Goal: Find contact information: Find contact information

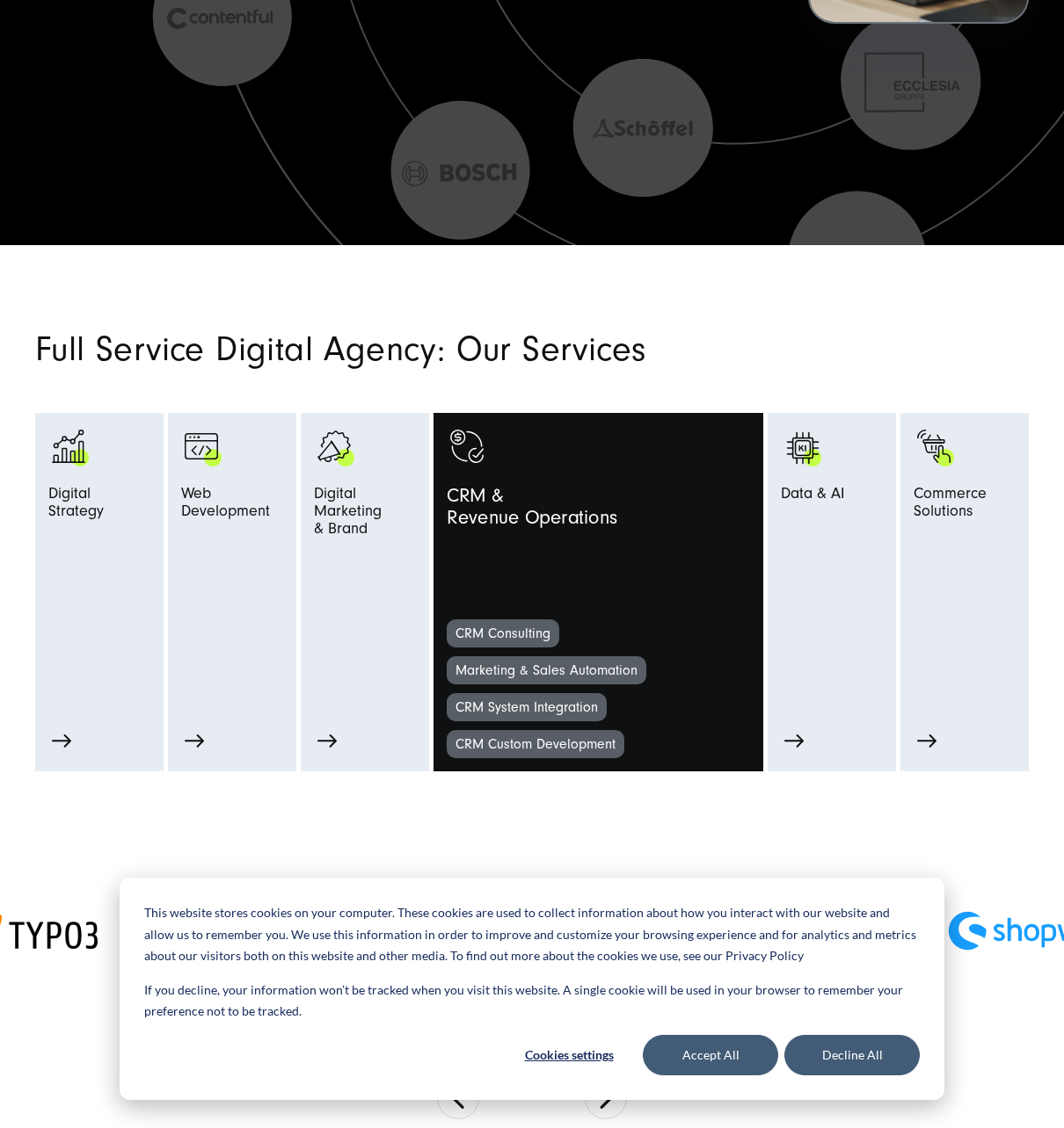
scroll to position [1140, 0]
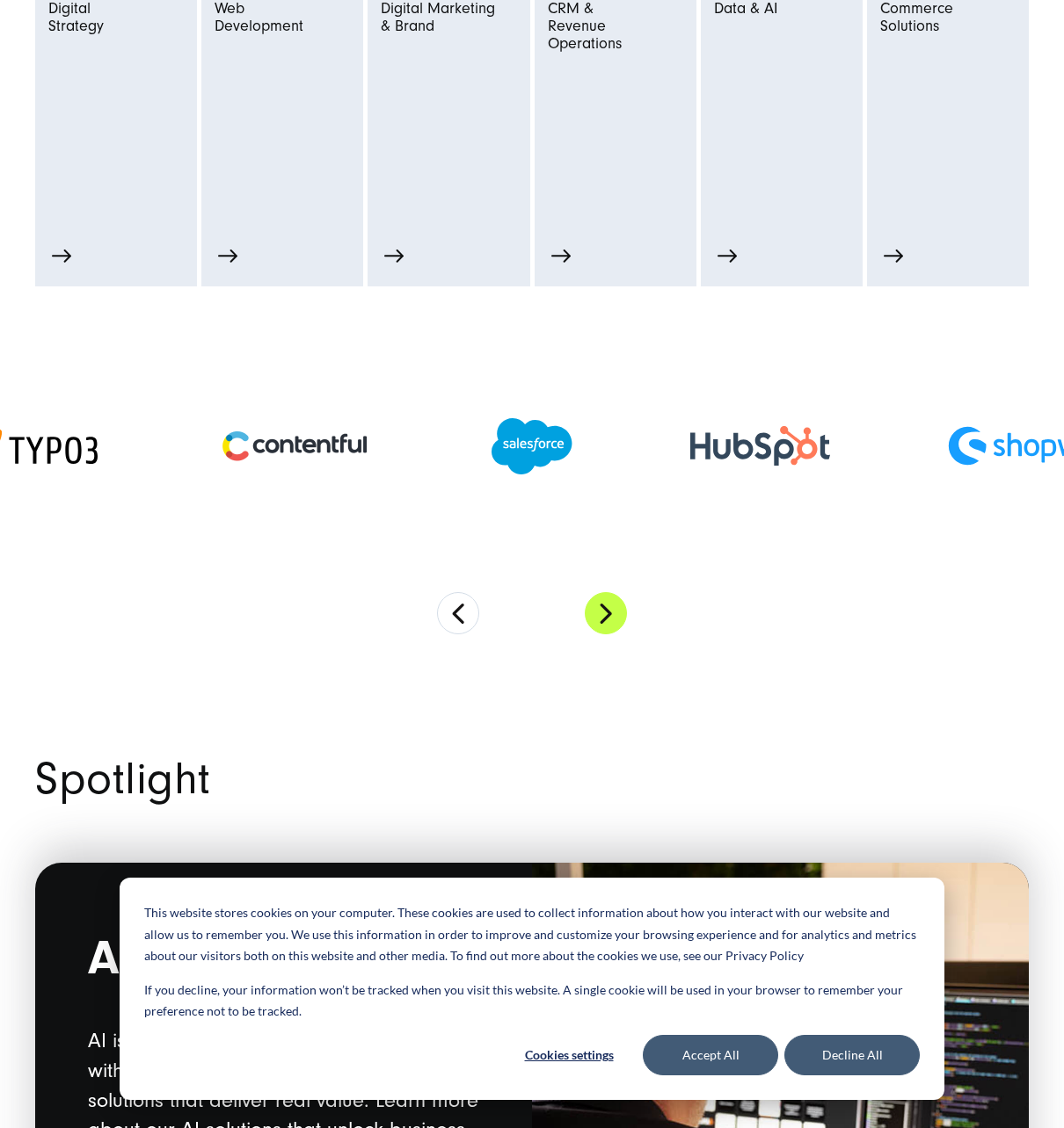
click at [619, 614] on button "Next" at bounding box center [605, 613] width 43 height 43
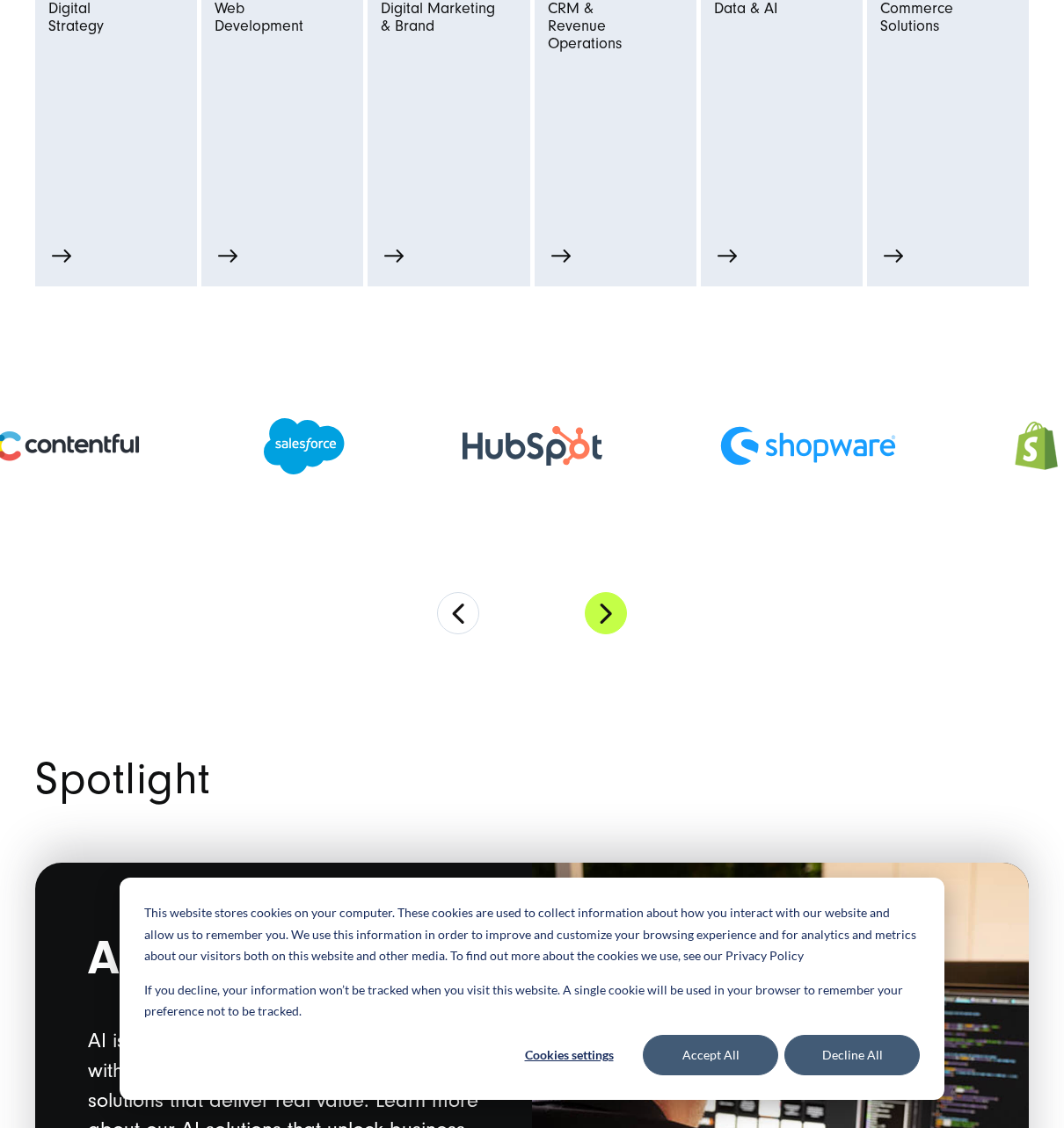
click at [613, 616] on button "Next" at bounding box center [605, 613] width 43 height 43
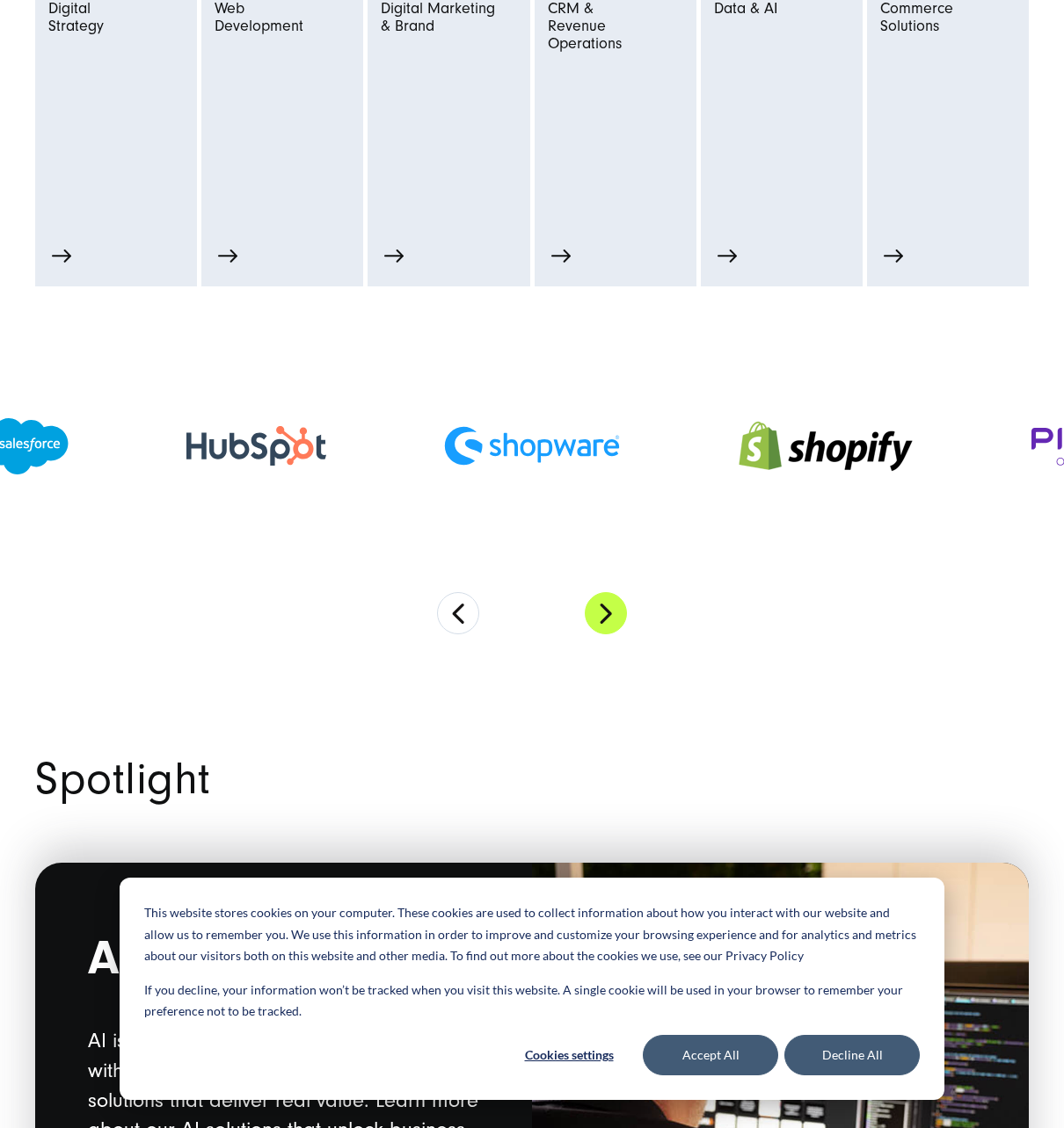
click at [613, 616] on button "Next" at bounding box center [605, 613] width 43 height 43
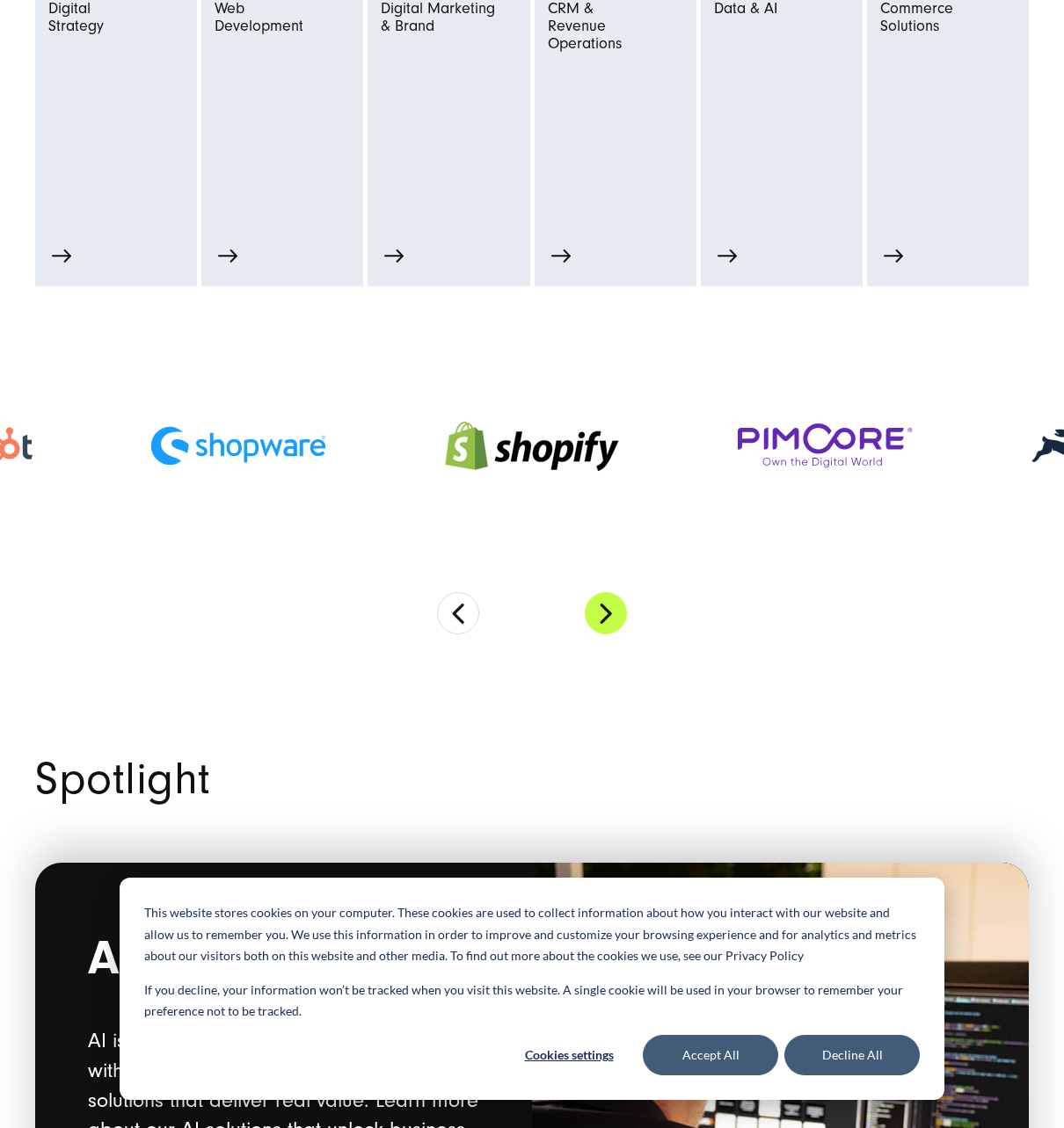
click at [593, 615] on button "Next" at bounding box center [605, 613] width 43 height 43
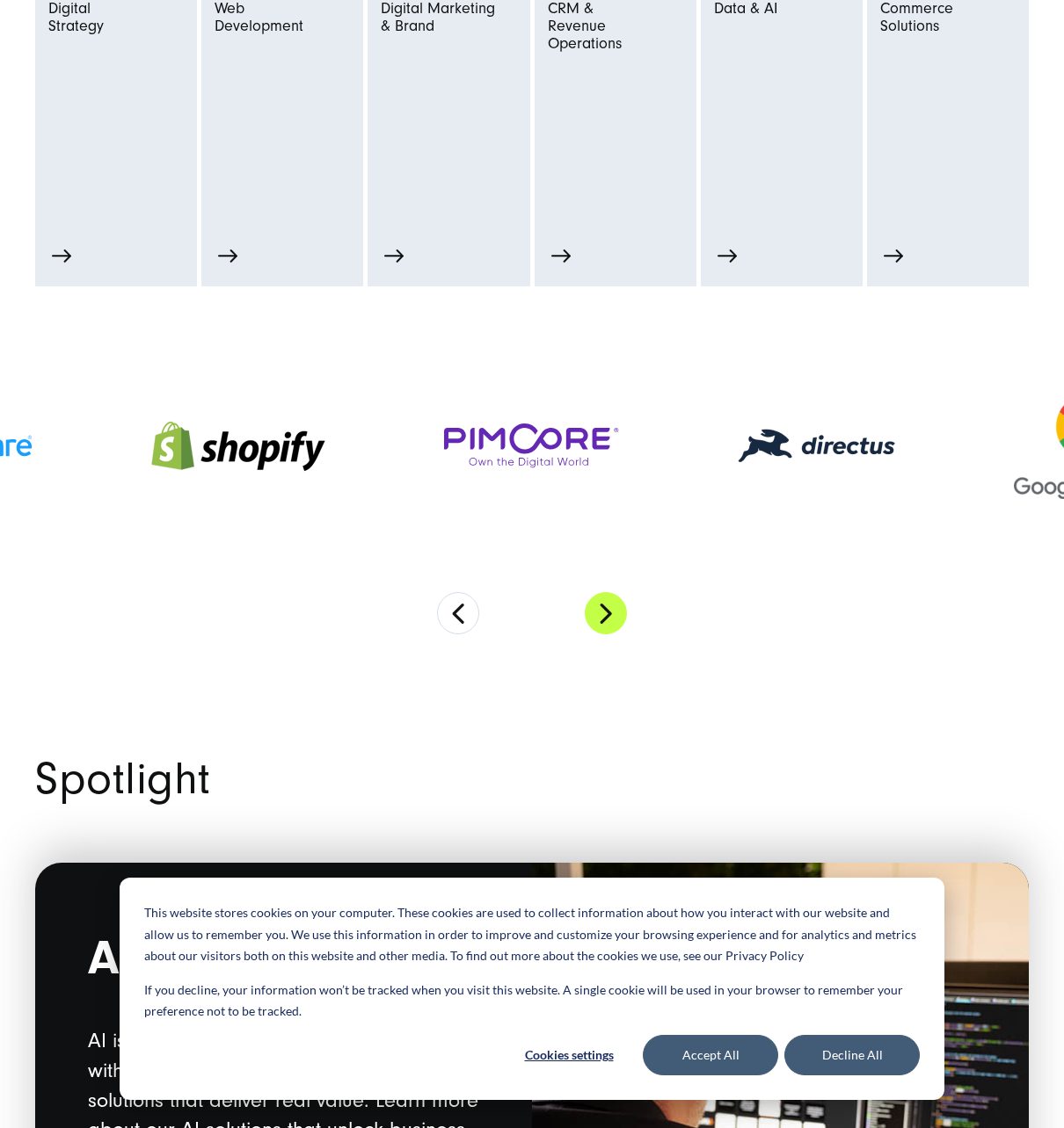
click at [593, 615] on button "Next" at bounding box center [605, 613] width 43 height 43
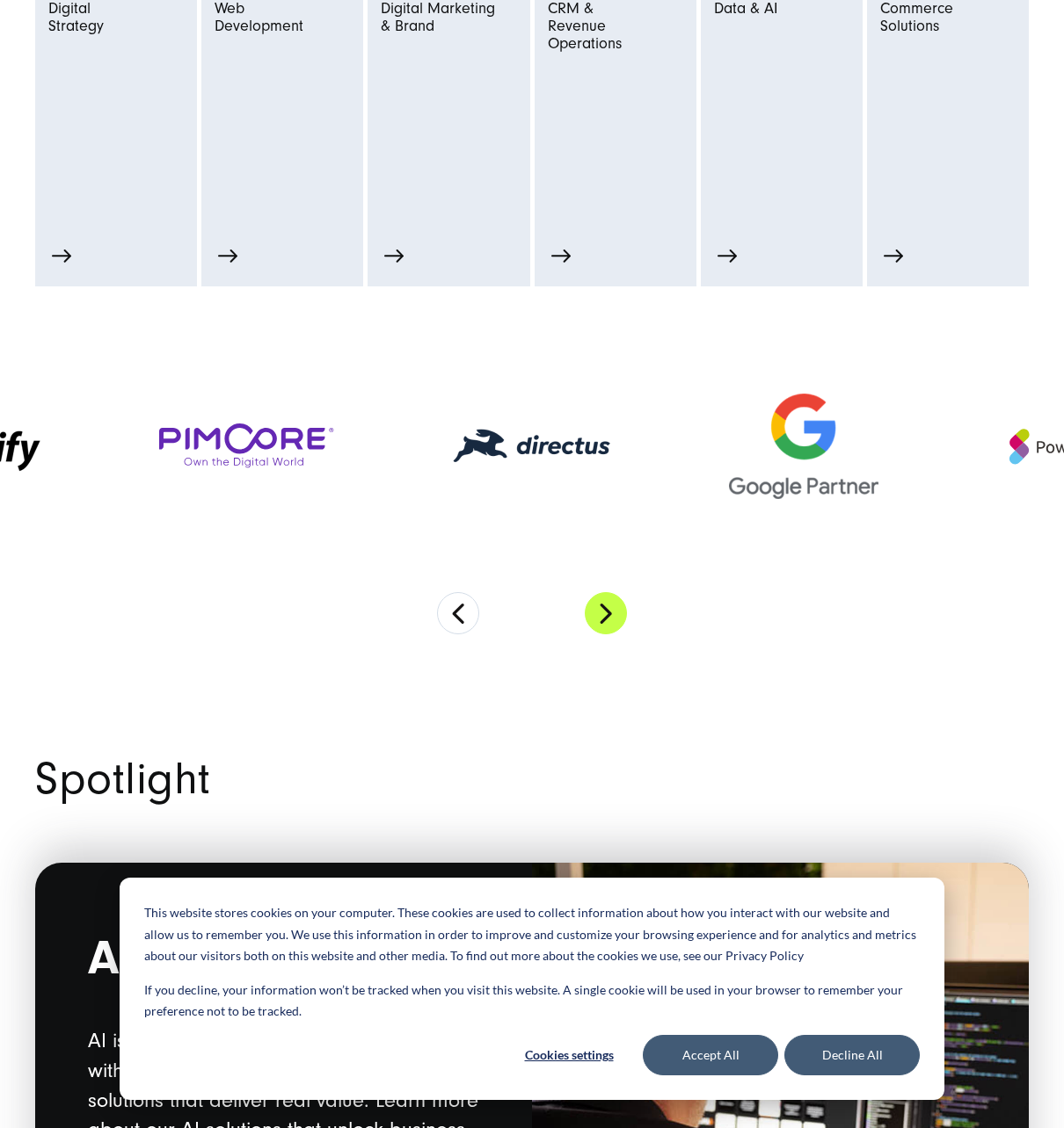
click at [593, 615] on button "Next" at bounding box center [605, 613] width 43 height 43
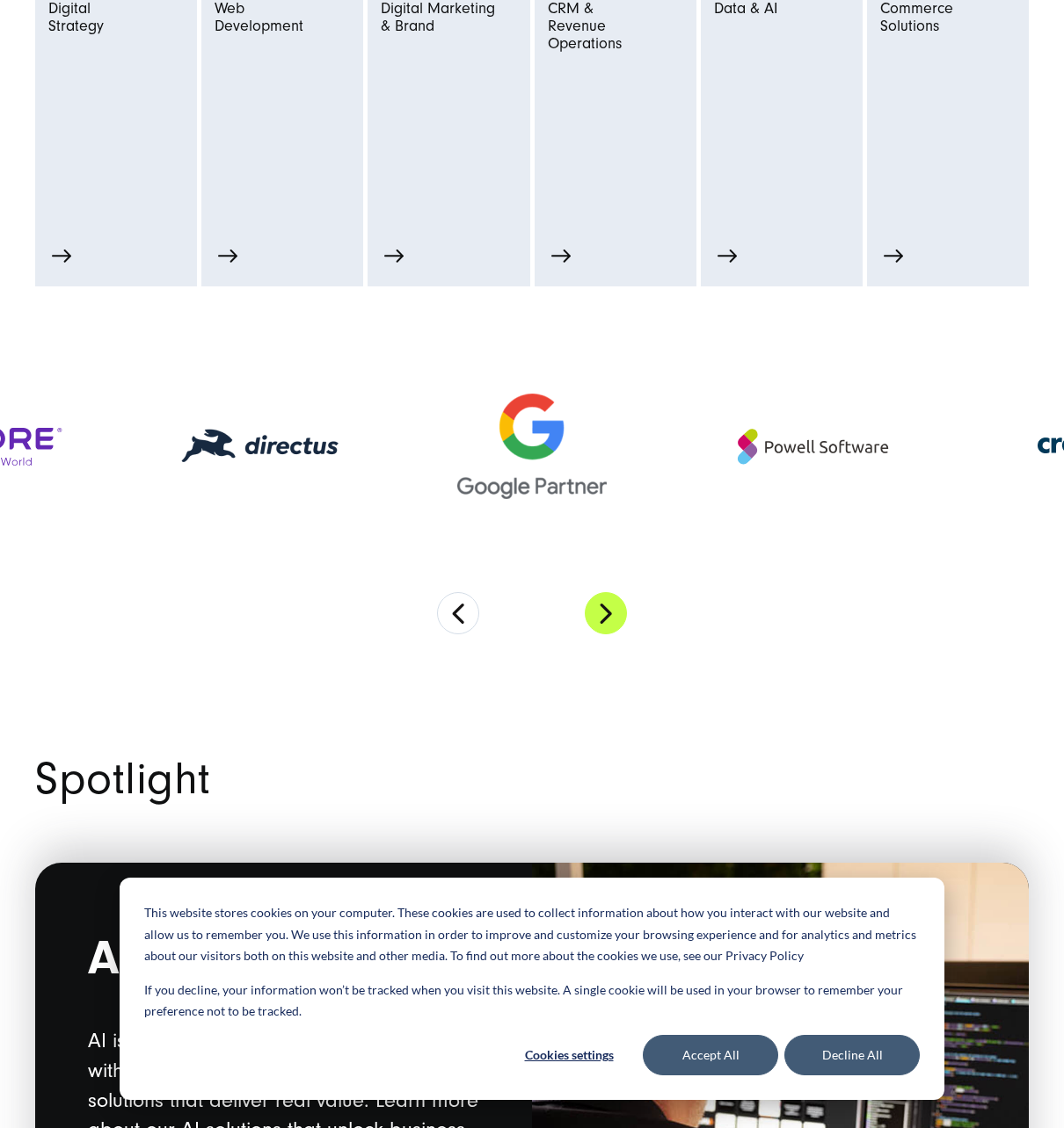
click at [593, 615] on button "Next" at bounding box center [605, 613] width 43 height 43
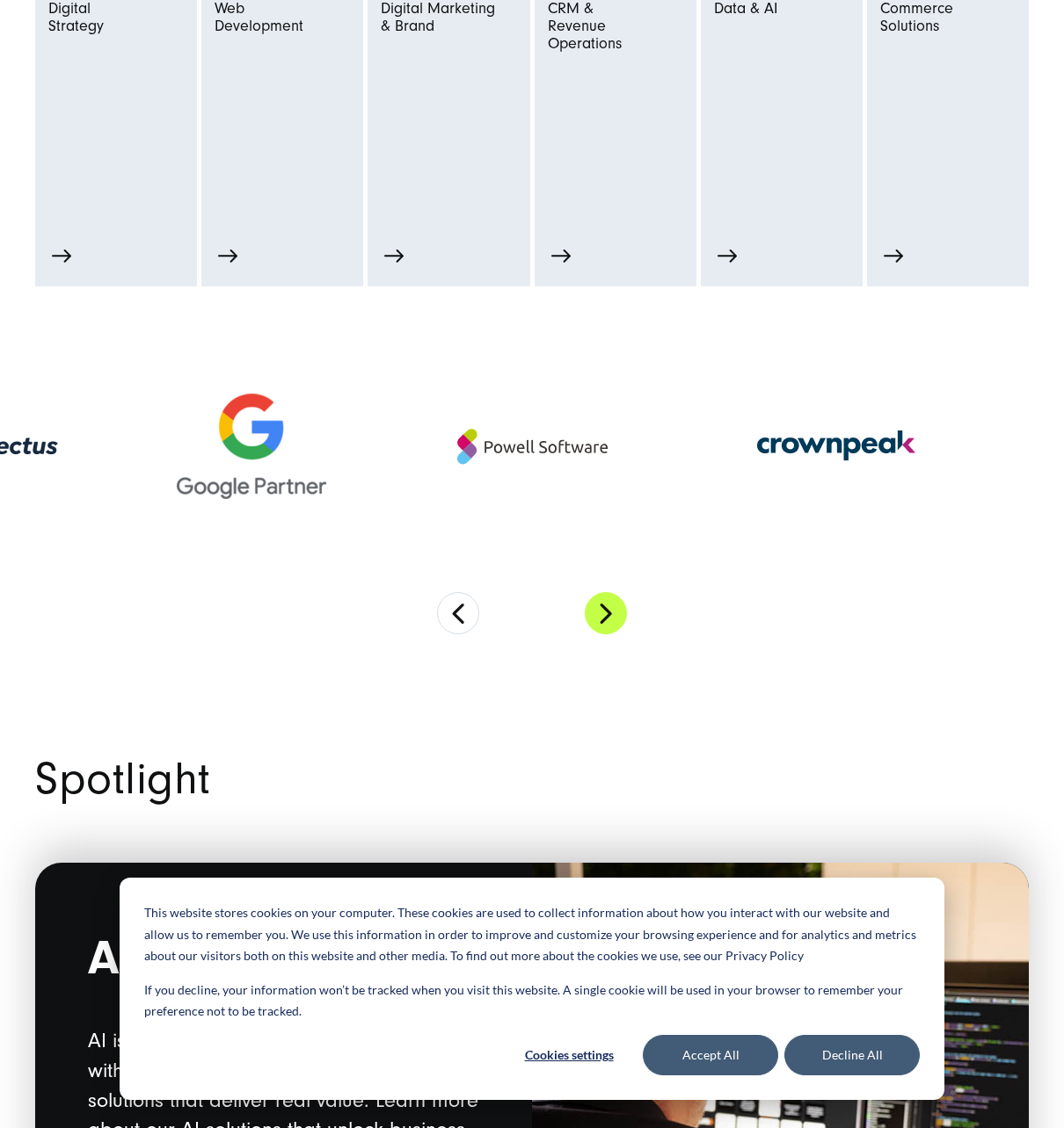
click at [593, 615] on button "Next" at bounding box center [605, 613] width 43 height 43
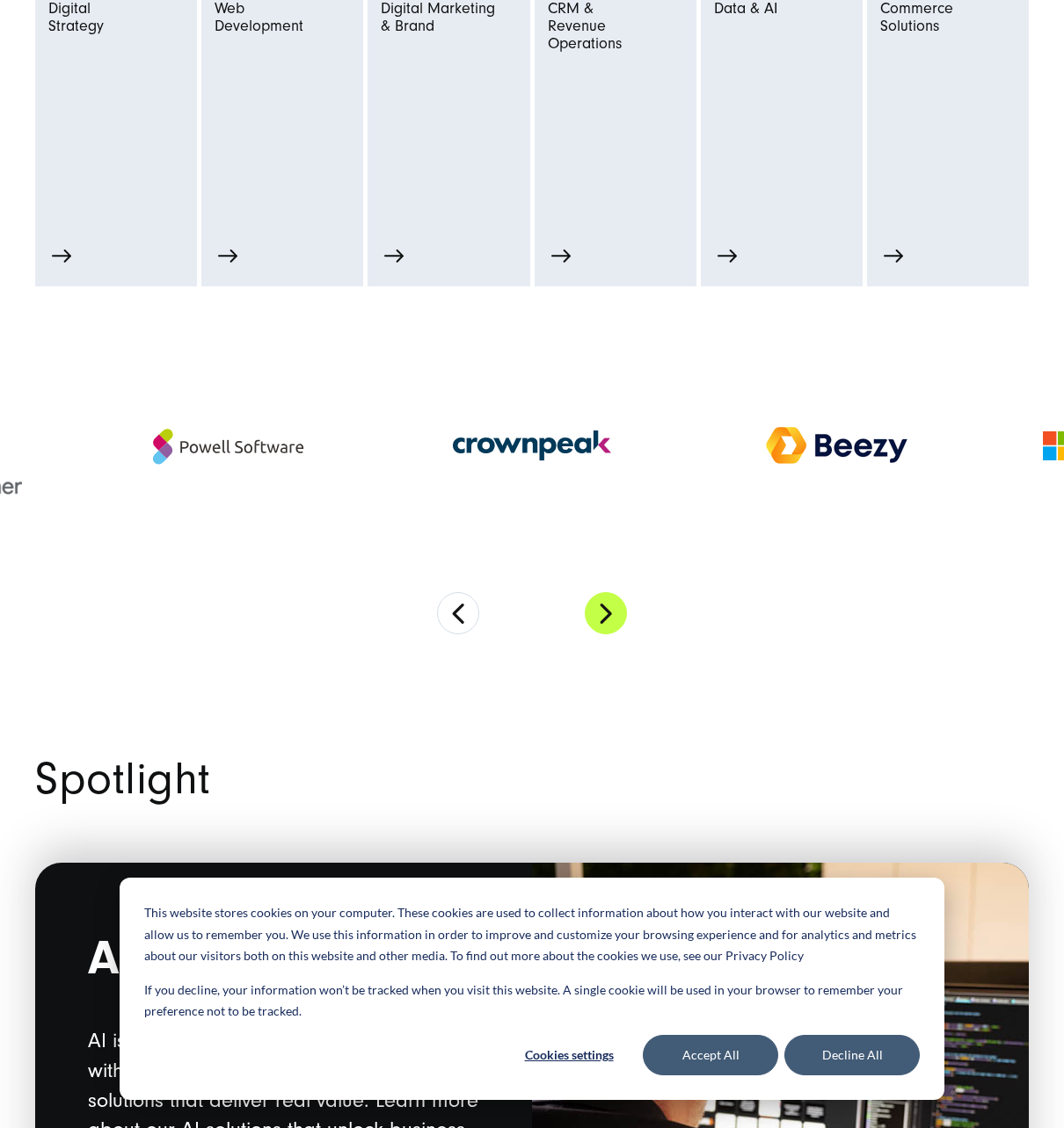
click at [593, 615] on button "Next" at bounding box center [605, 613] width 43 height 43
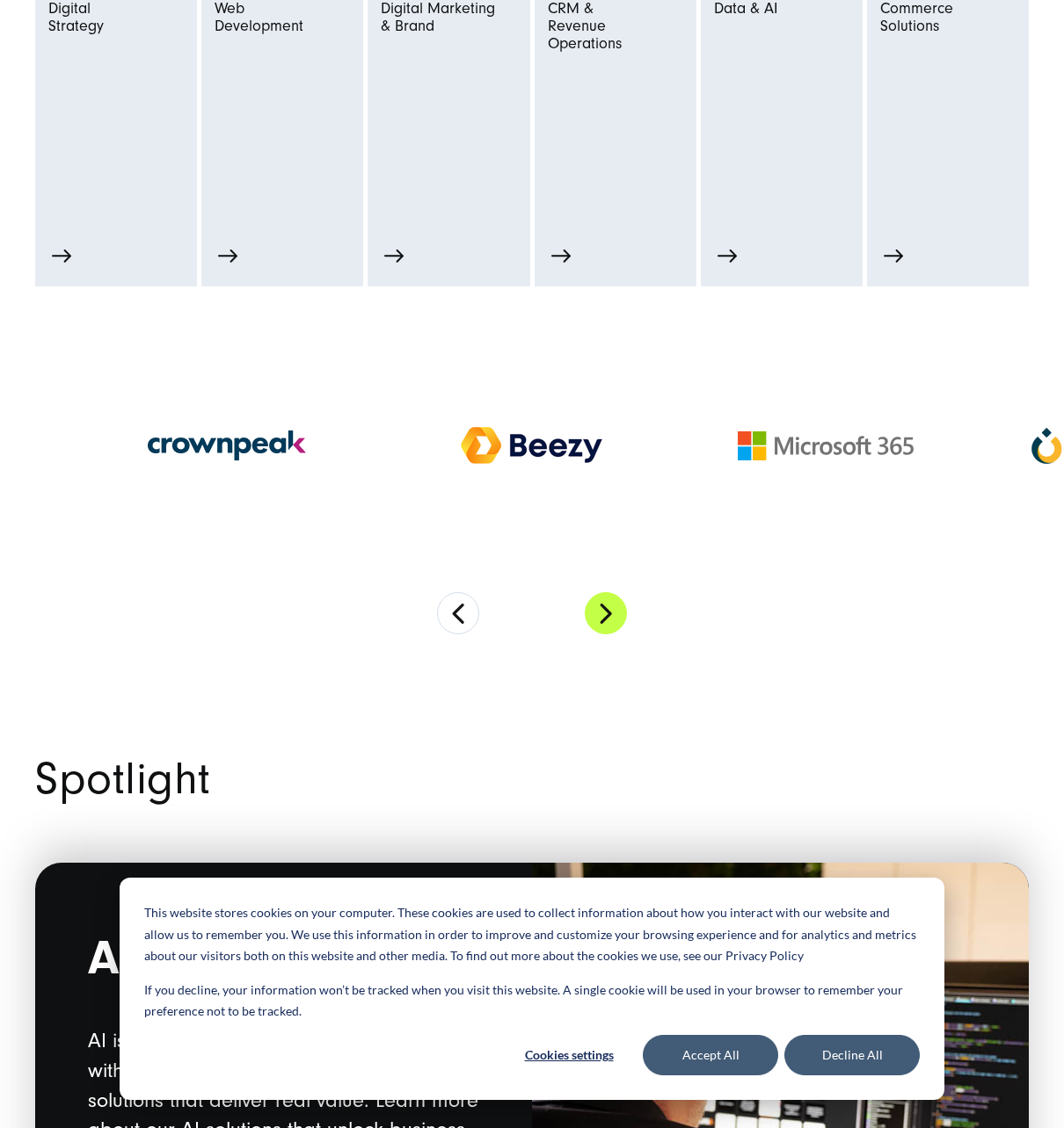
click at [593, 615] on button "Next" at bounding box center [605, 613] width 43 height 43
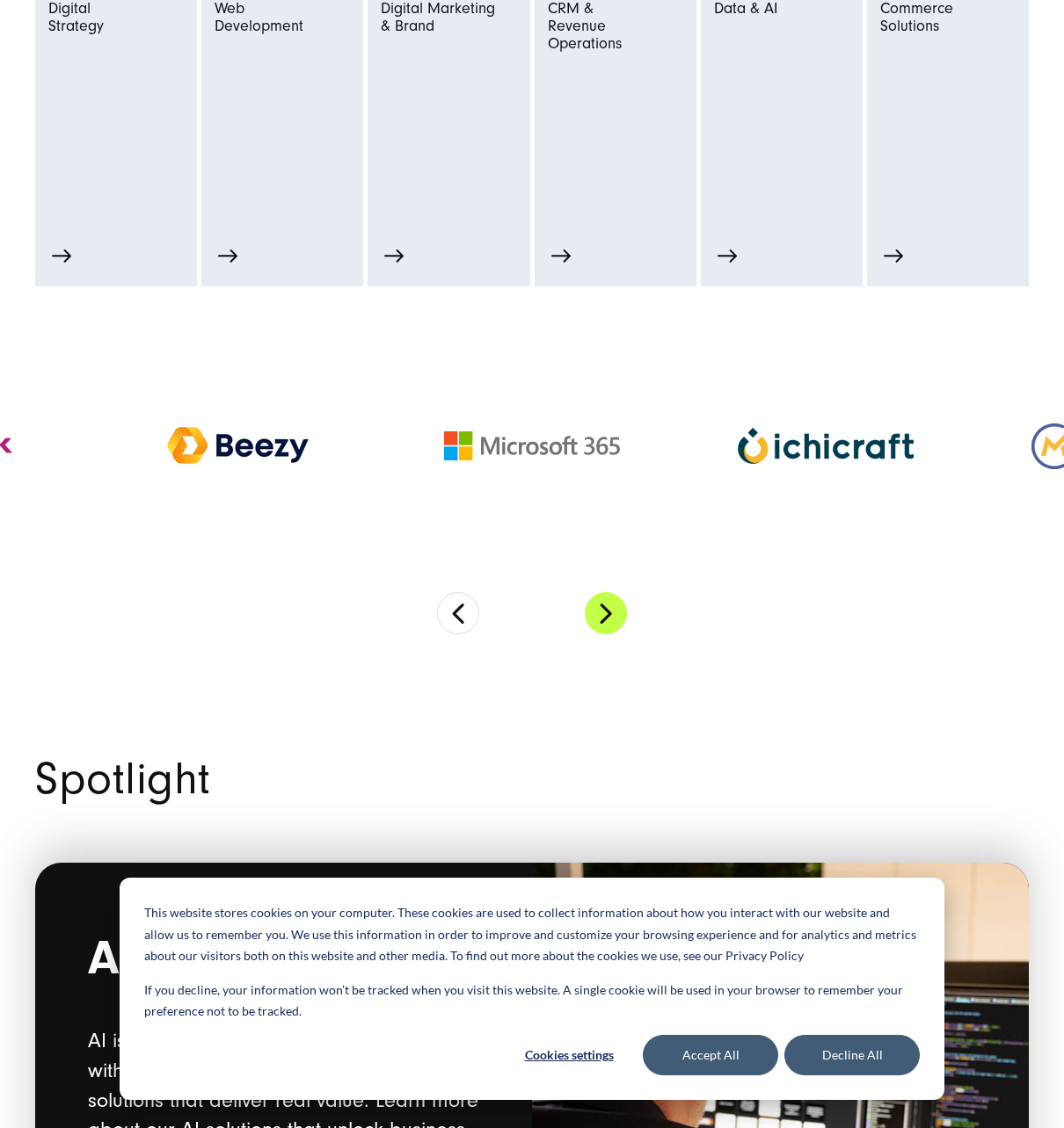
click at [593, 615] on button "Next" at bounding box center [605, 613] width 43 height 43
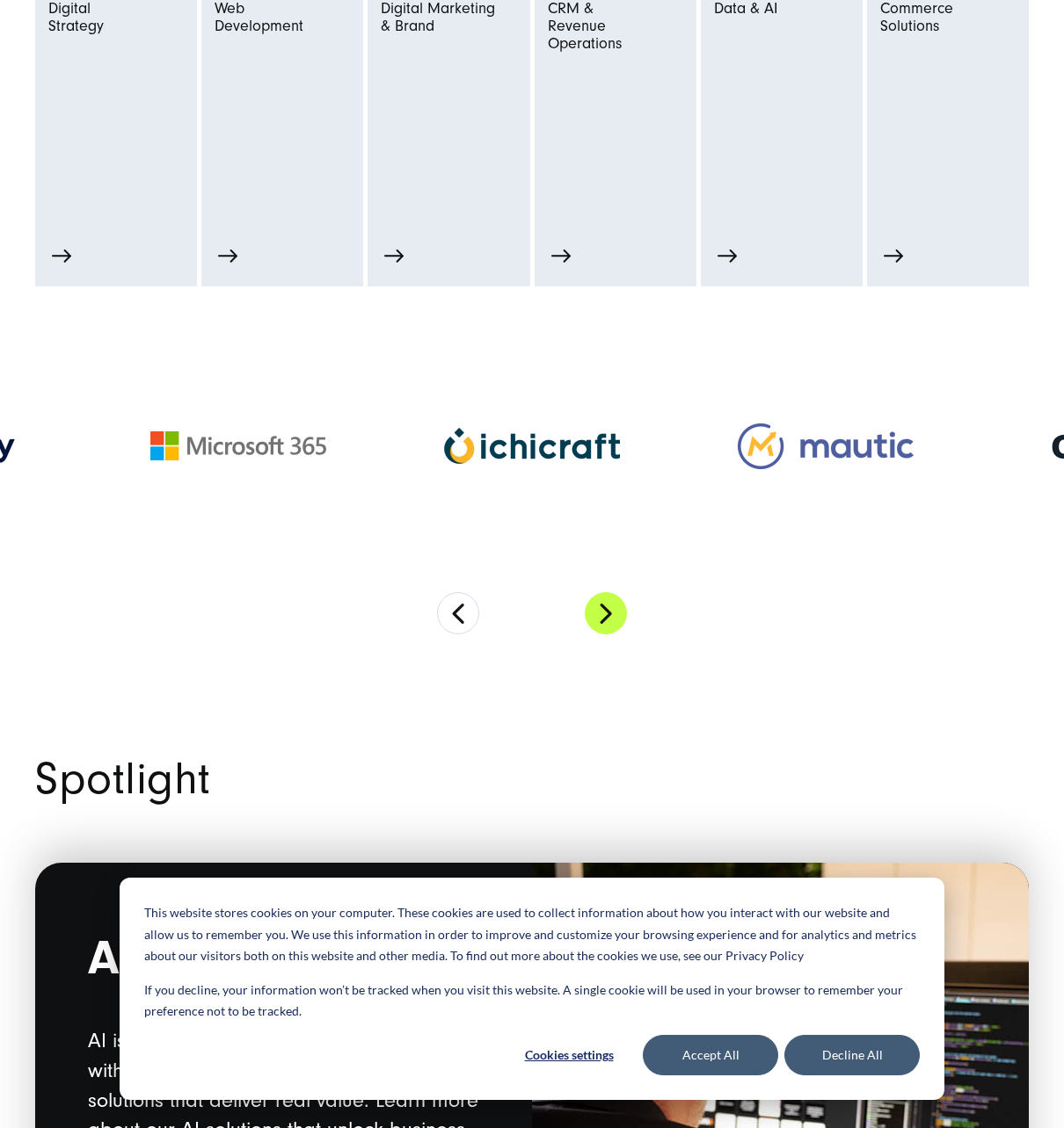
click at [593, 615] on button "Next" at bounding box center [605, 613] width 43 height 43
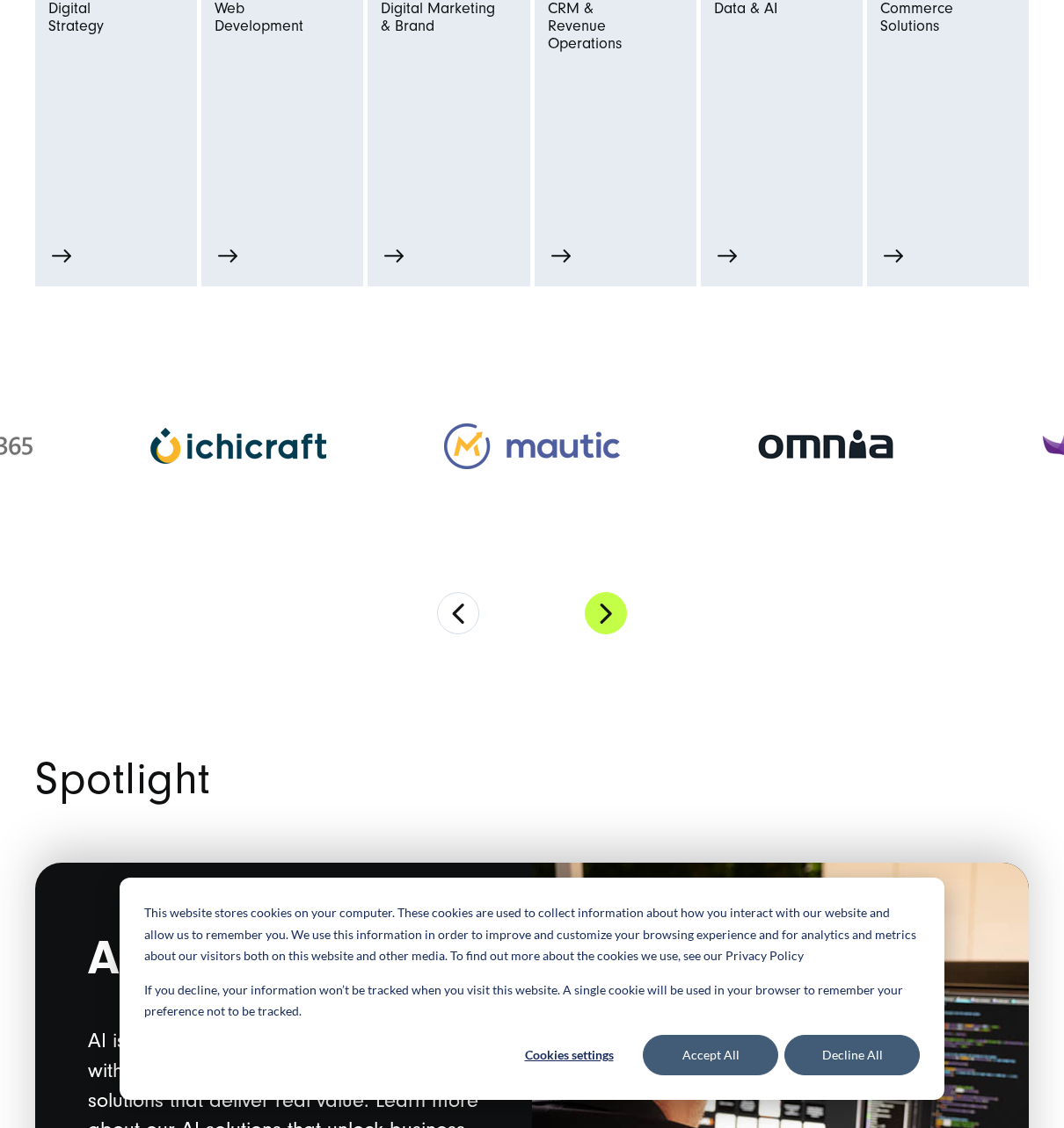
click at [593, 615] on button "Next" at bounding box center [605, 613] width 43 height 43
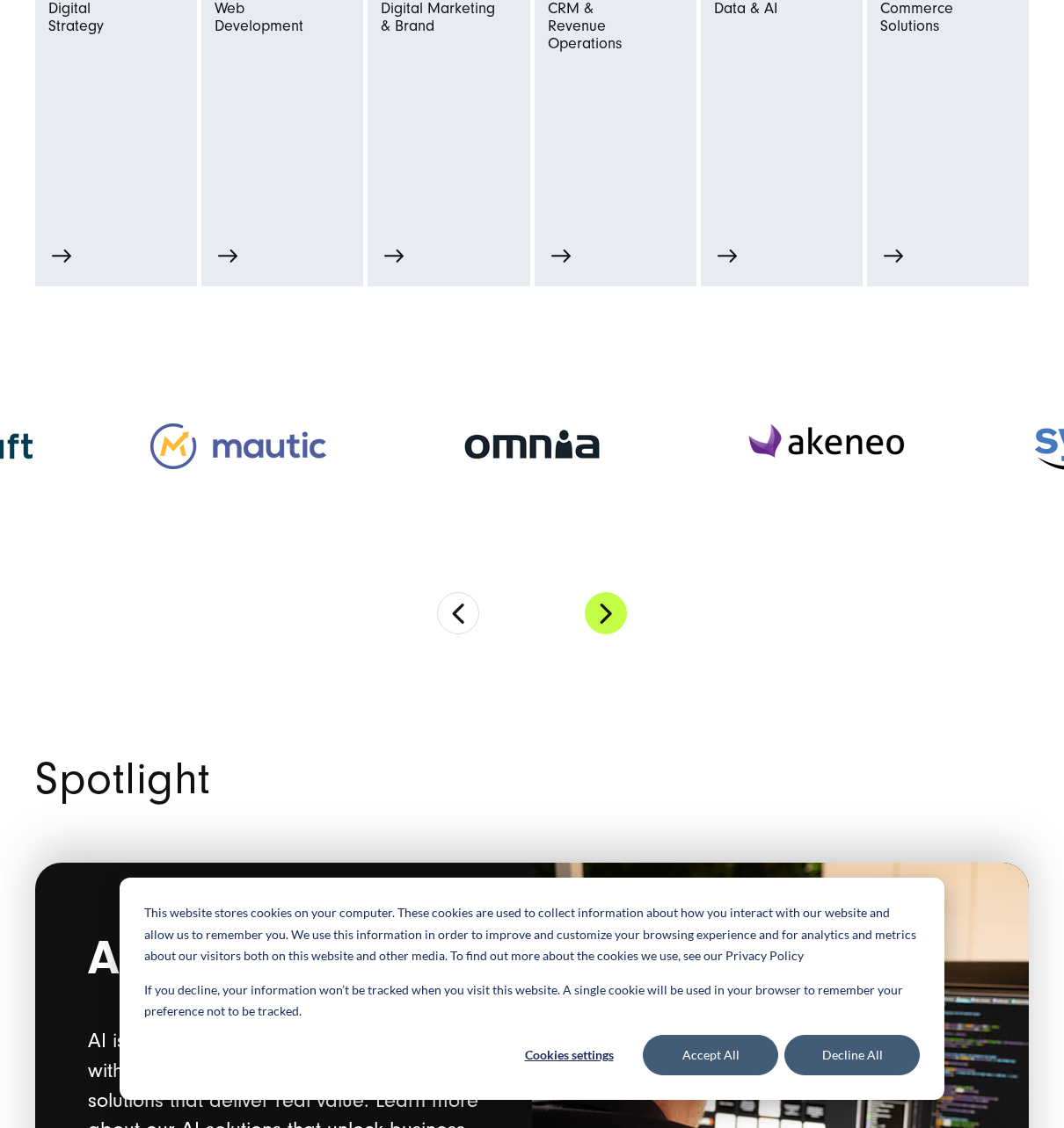
click at [593, 615] on button "Next" at bounding box center [605, 613] width 43 height 43
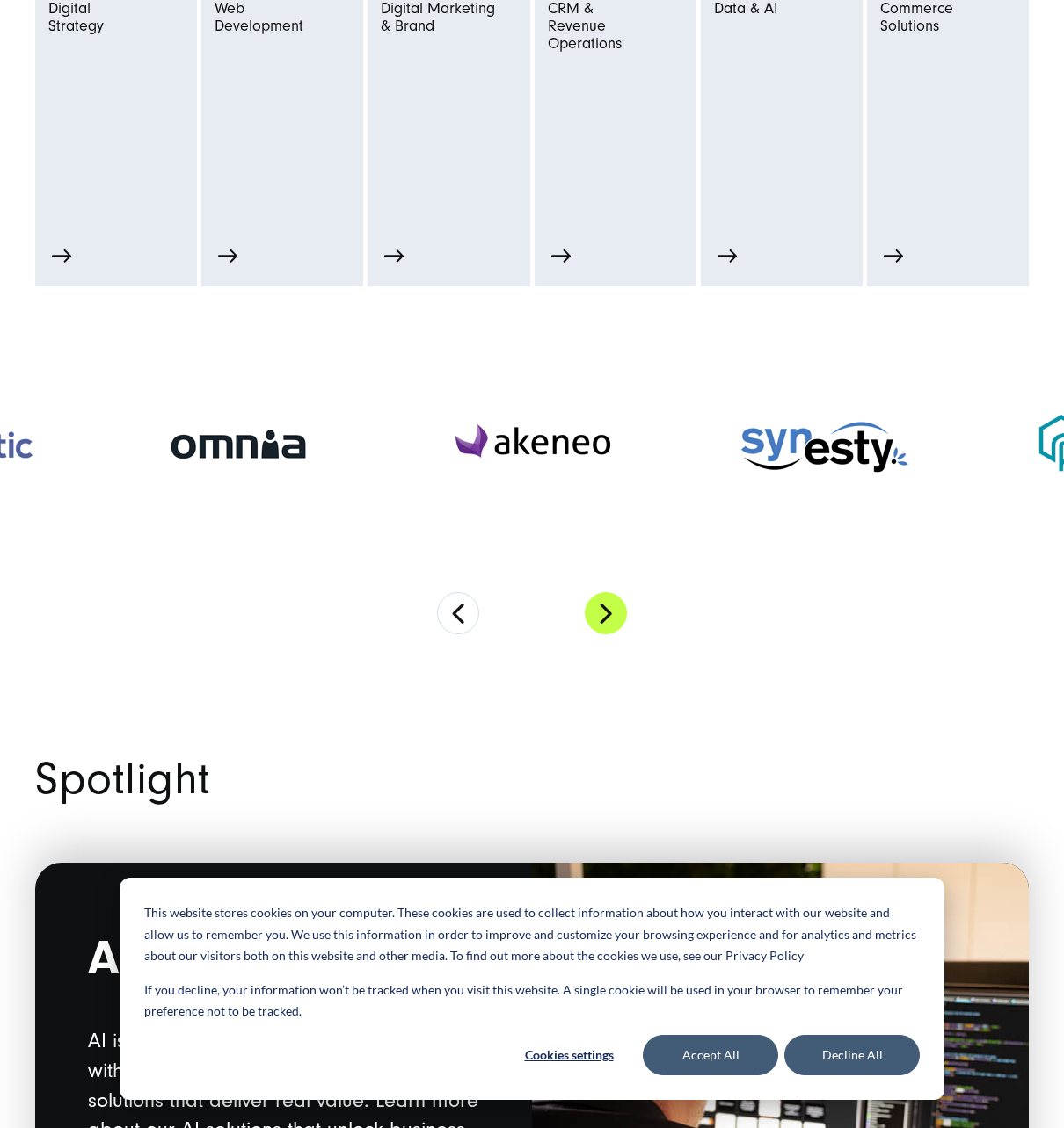
click at [593, 615] on button "Next" at bounding box center [605, 613] width 43 height 43
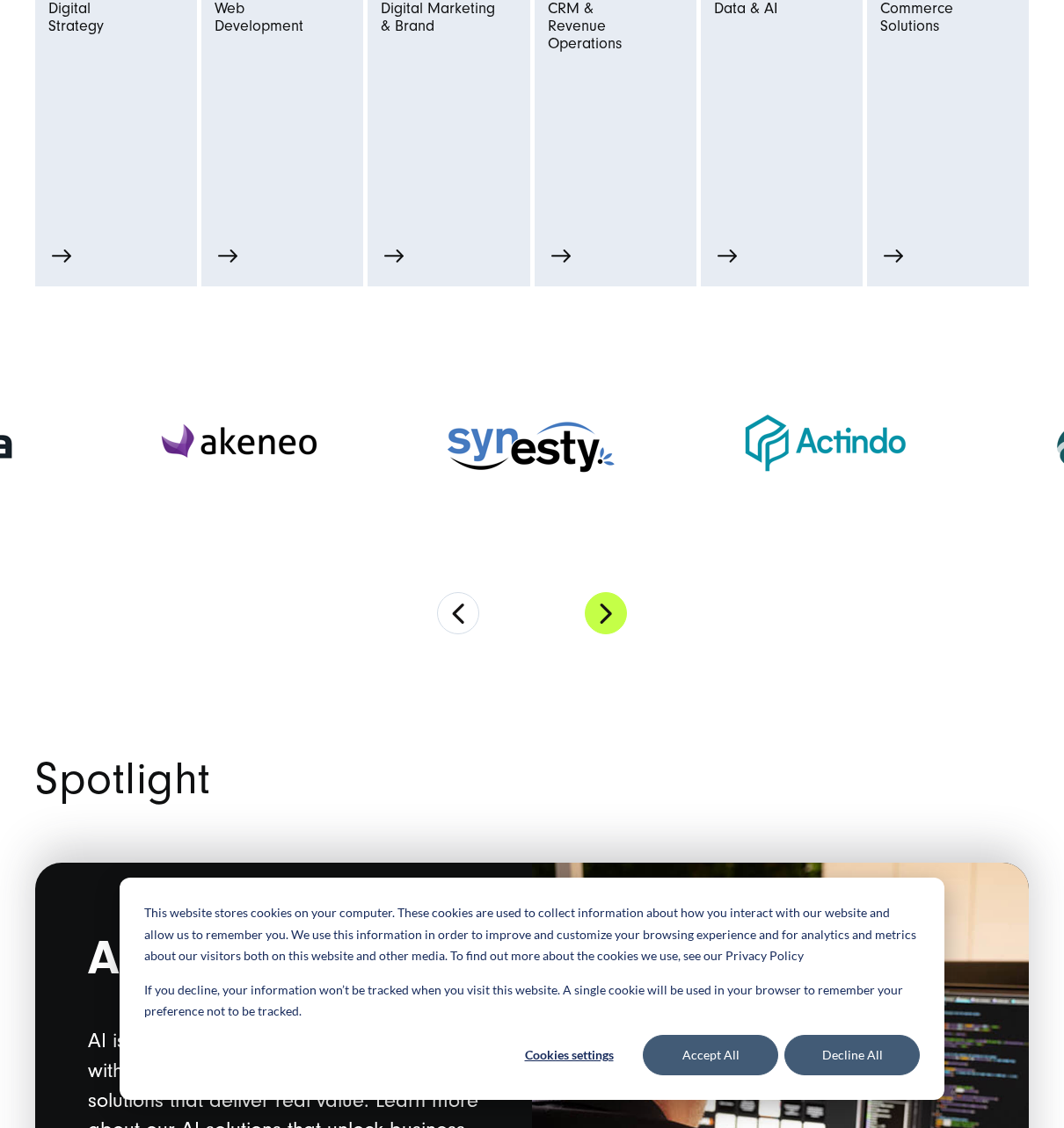
click at [593, 615] on button "Next" at bounding box center [605, 613] width 43 height 43
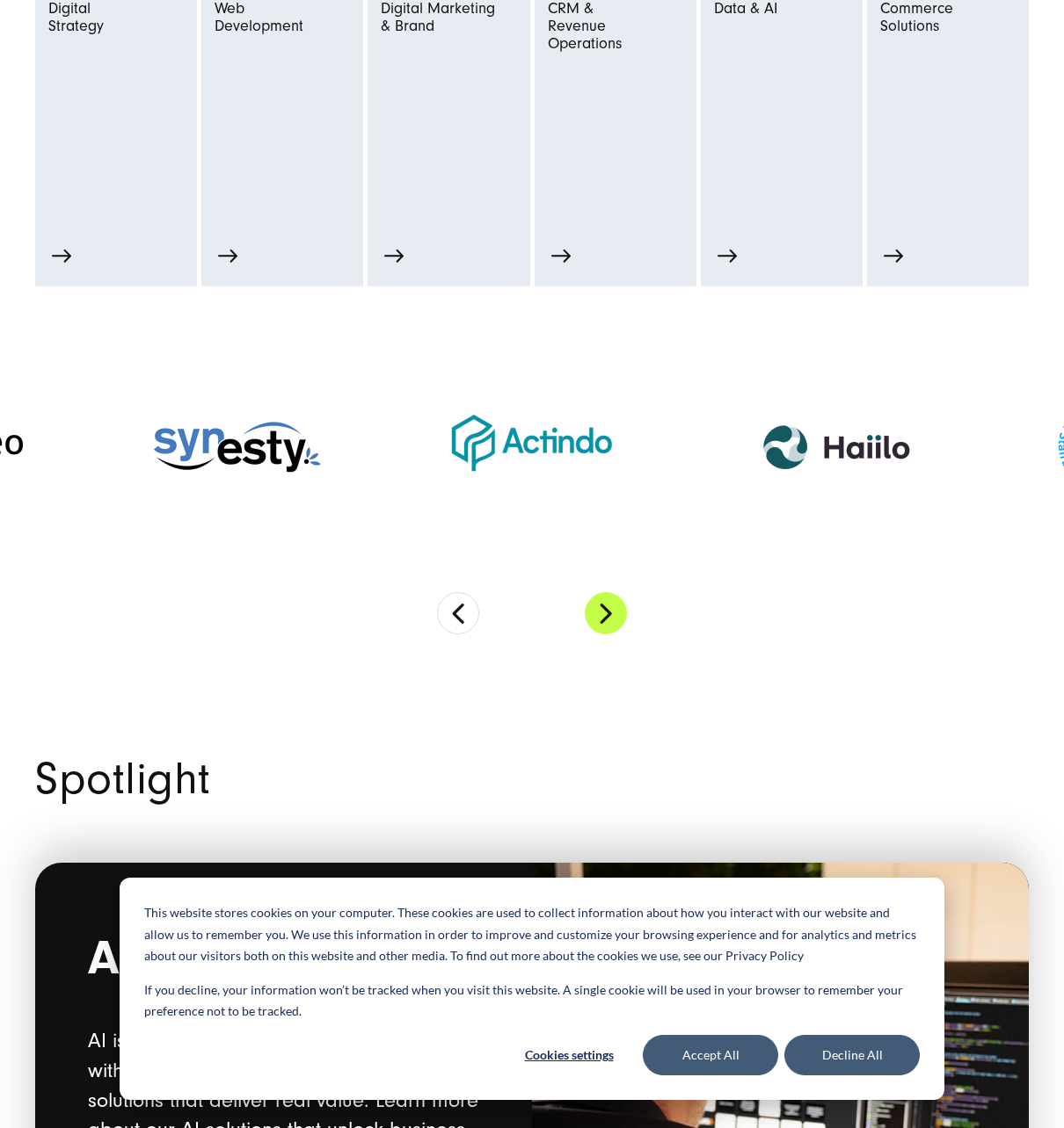
click at [593, 615] on button "Next" at bounding box center [605, 613] width 43 height 43
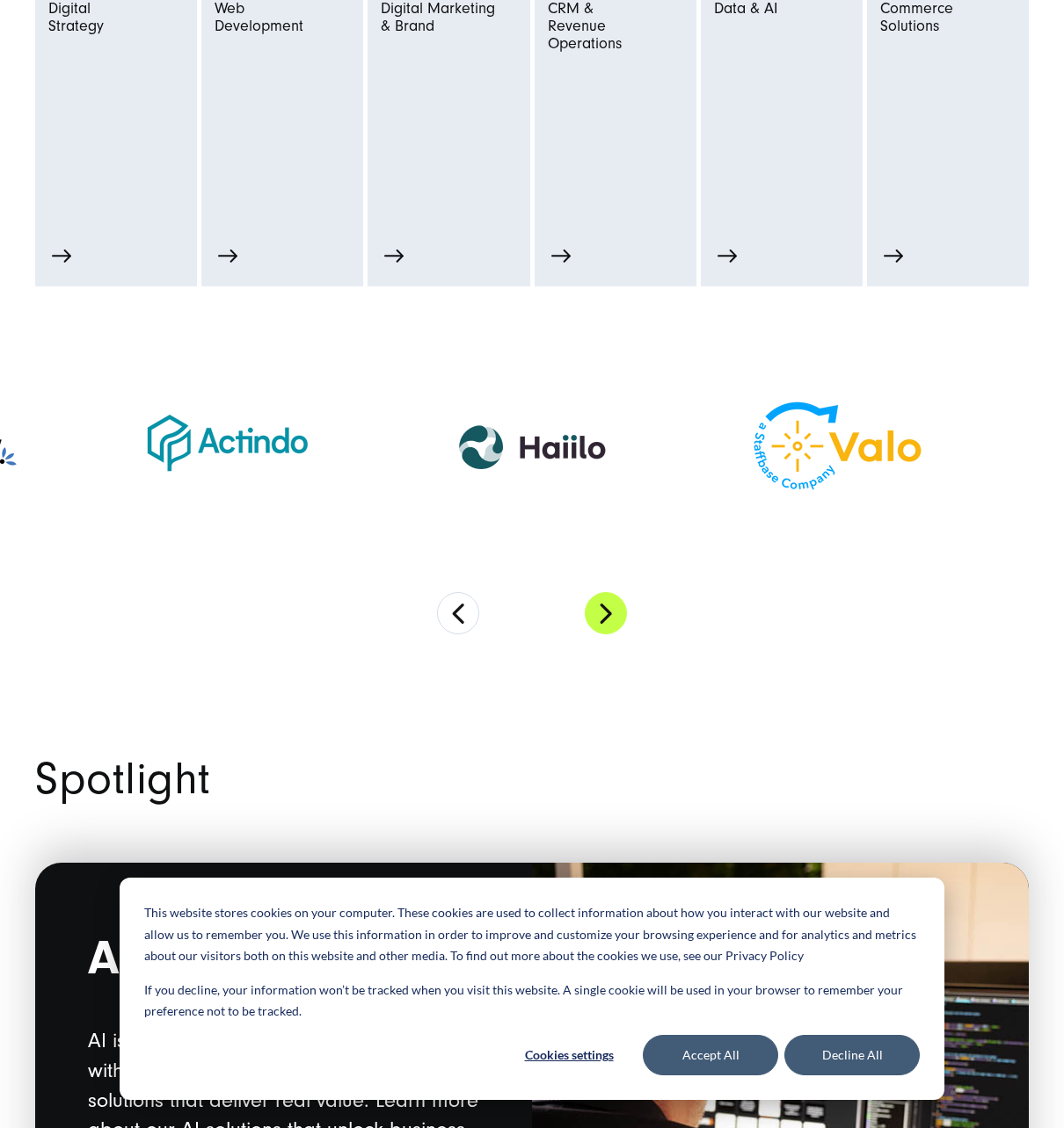
click at [593, 615] on button "Next" at bounding box center [605, 613] width 43 height 43
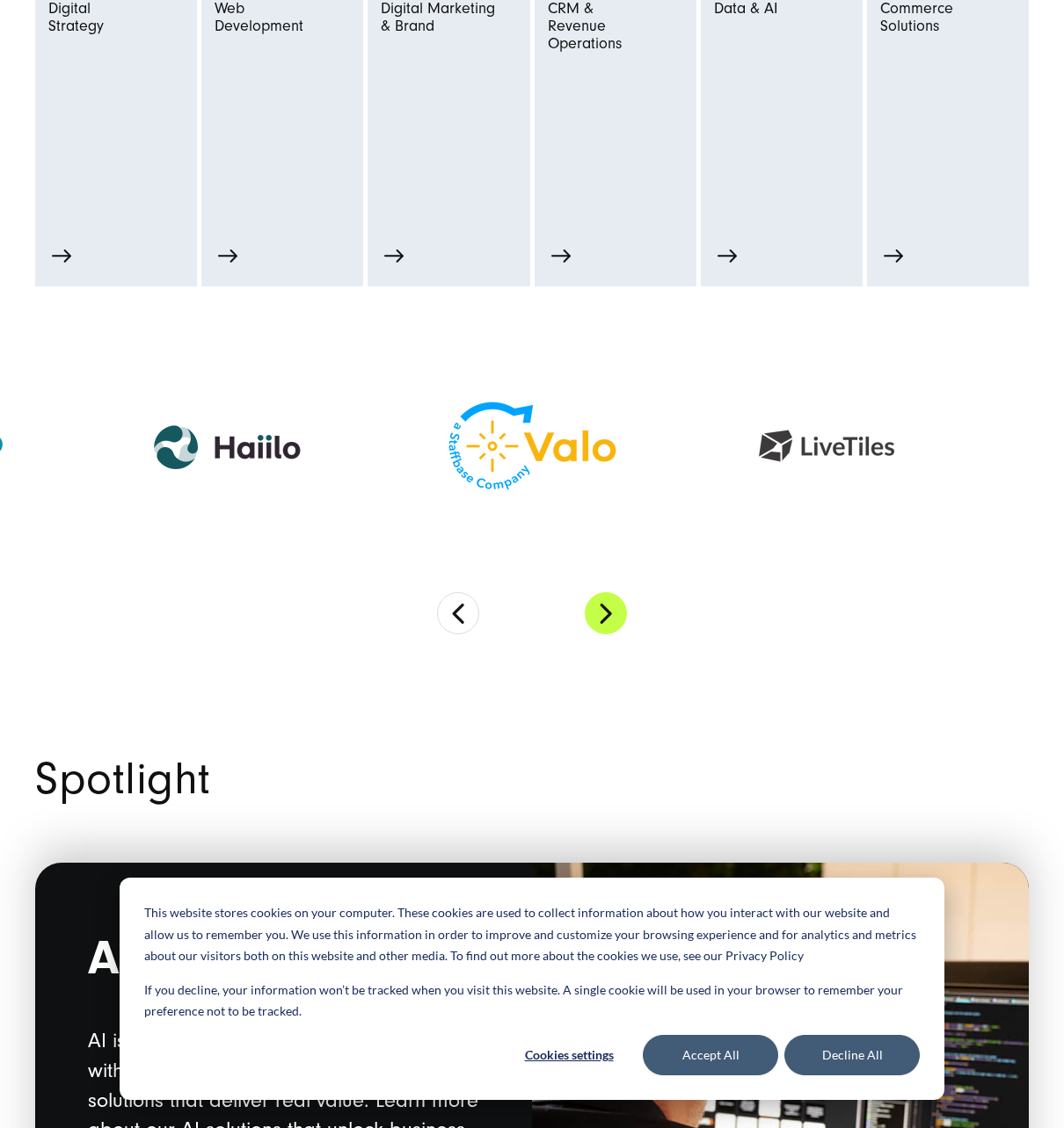
click at [593, 615] on button "Next" at bounding box center [605, 613] width 43 height 43
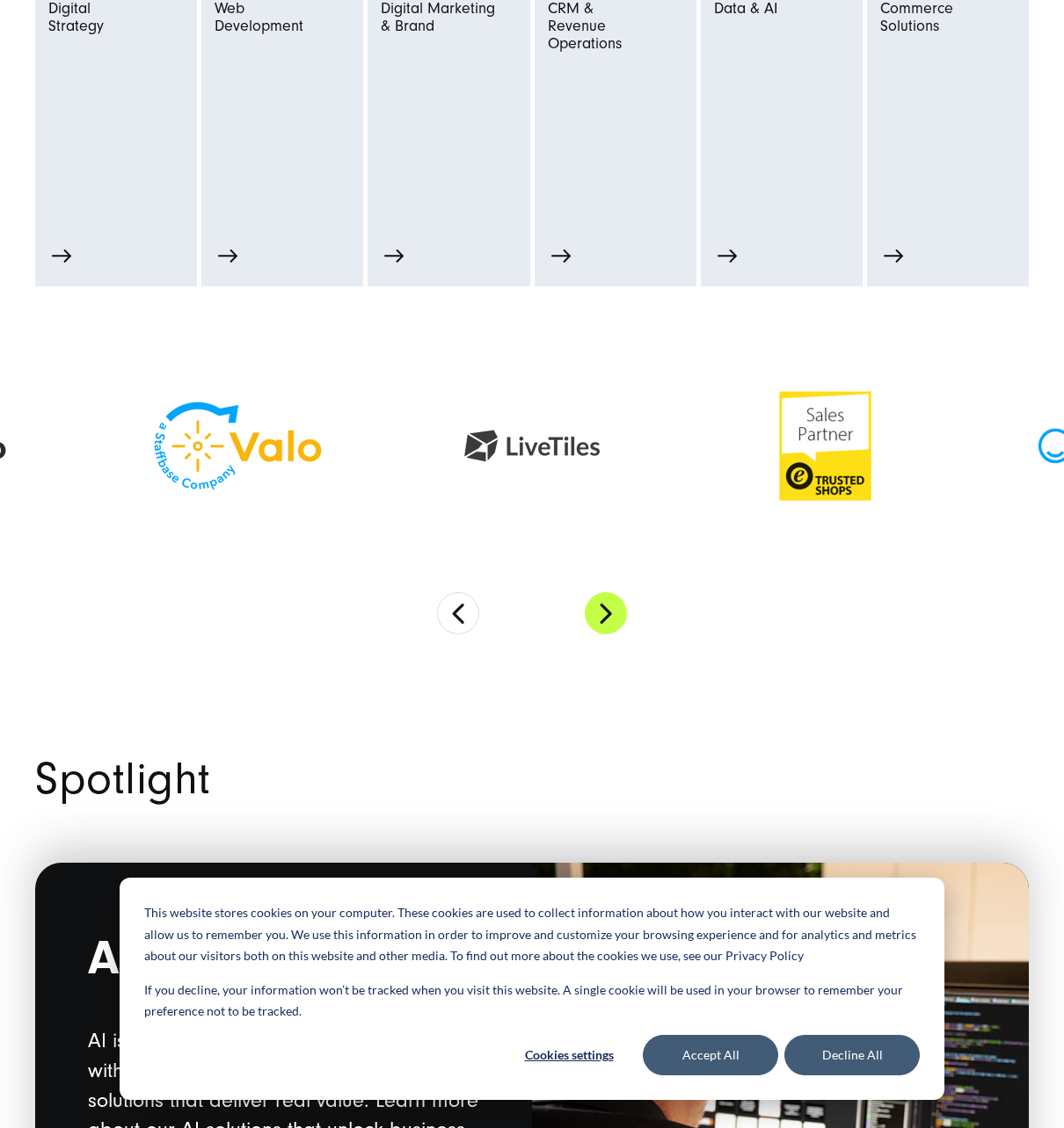
click at [593, 615] on button "Next" at bounding box center [605, 613] width 43 height 43
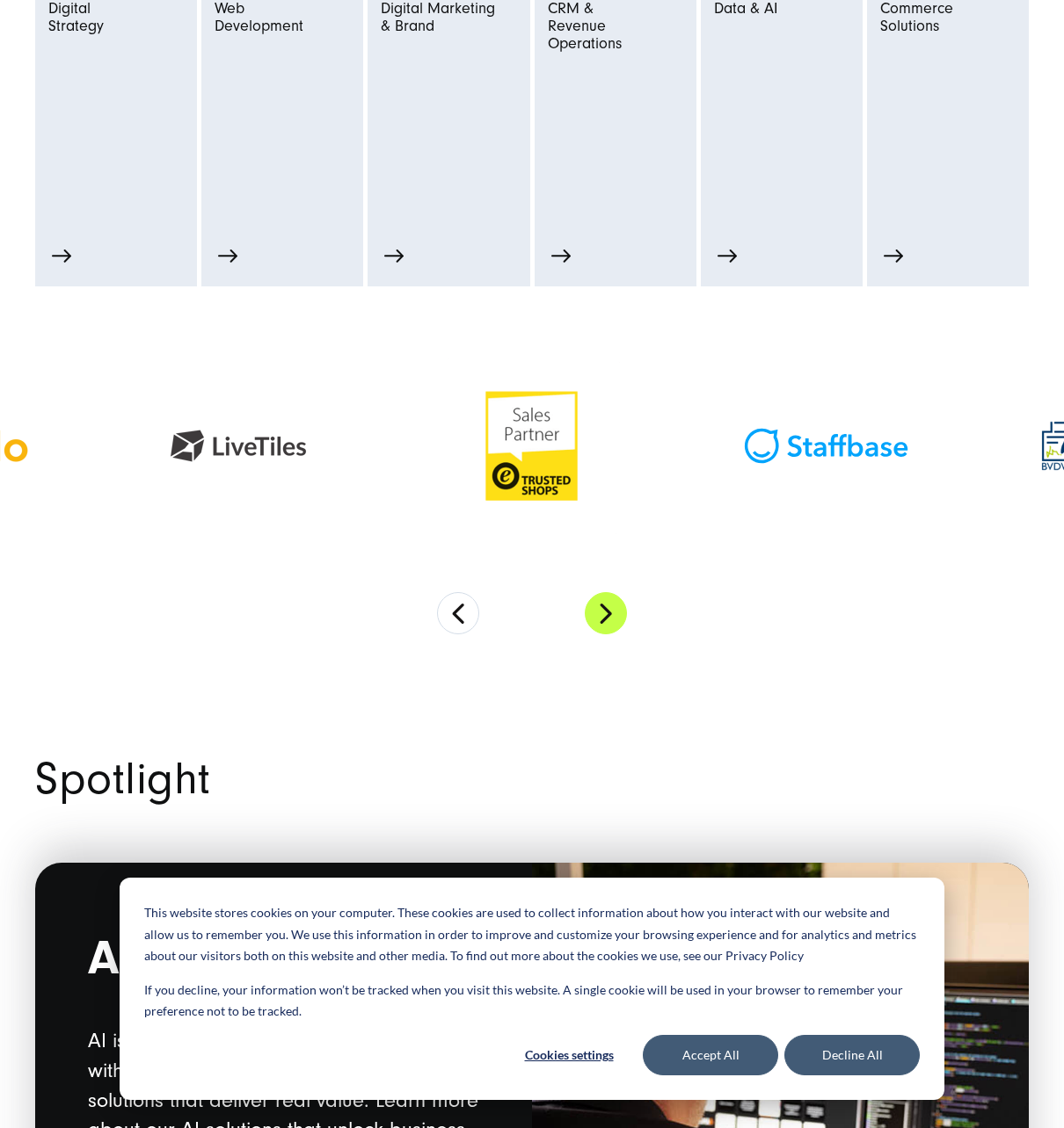
click at [593, 615] on button "Next" at bounding box center [605, 613] width 43 height 43
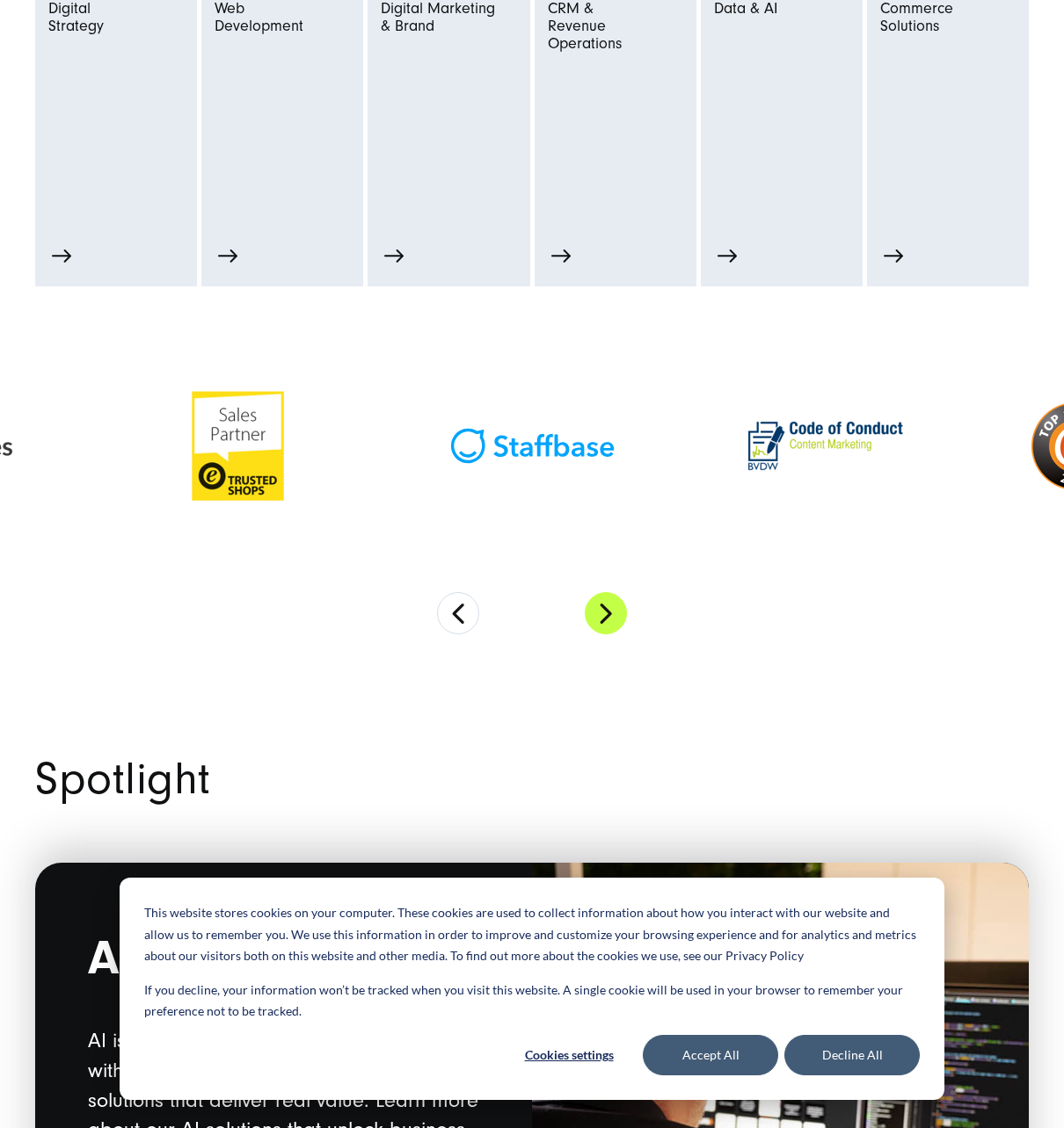
click at [593, 615] on button "Next" at bounding box center [605, 613] width 43 height 43
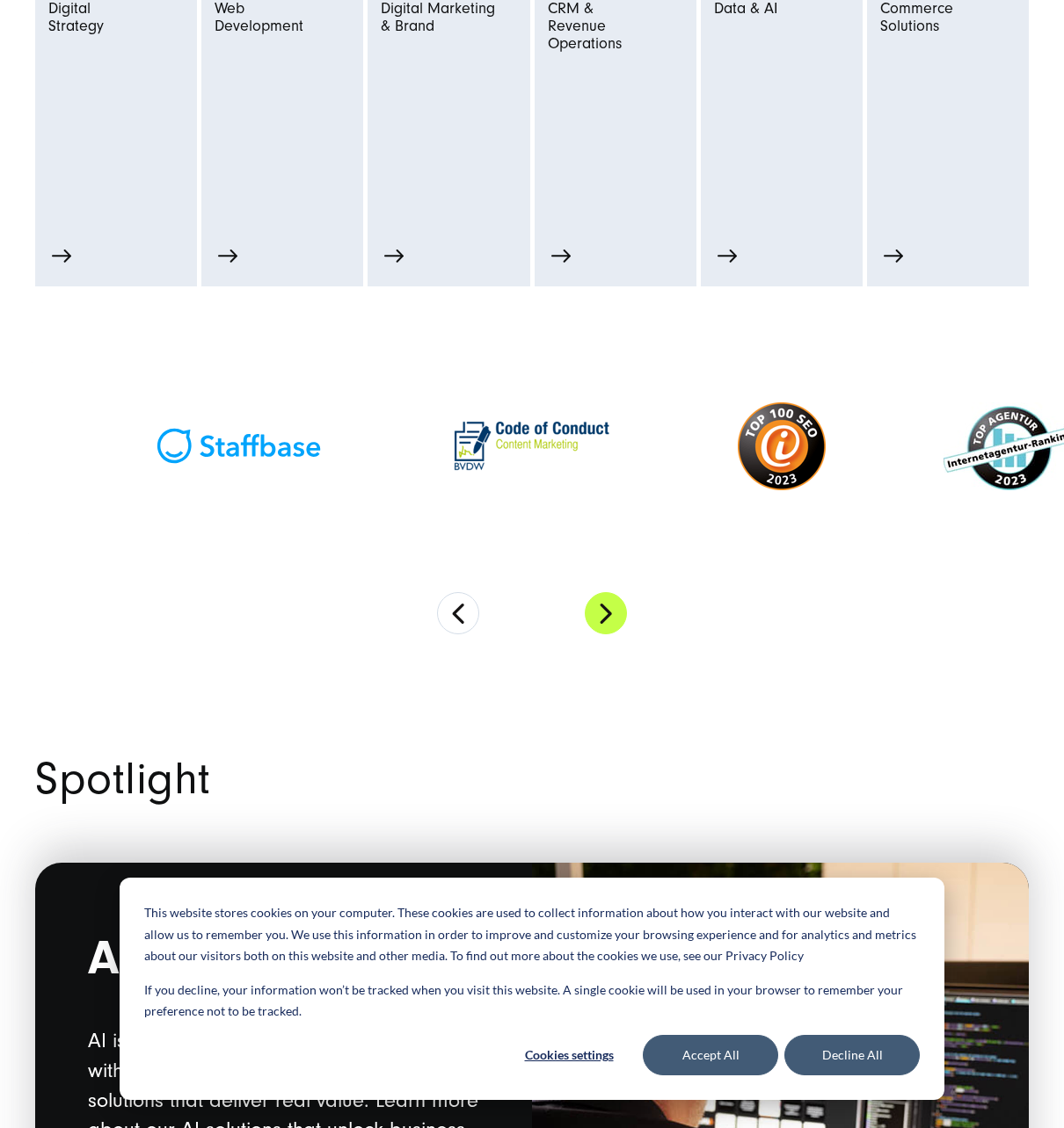
click at [593, 615] on button "Next" at bounding box center [605, 613] width 43 height 43
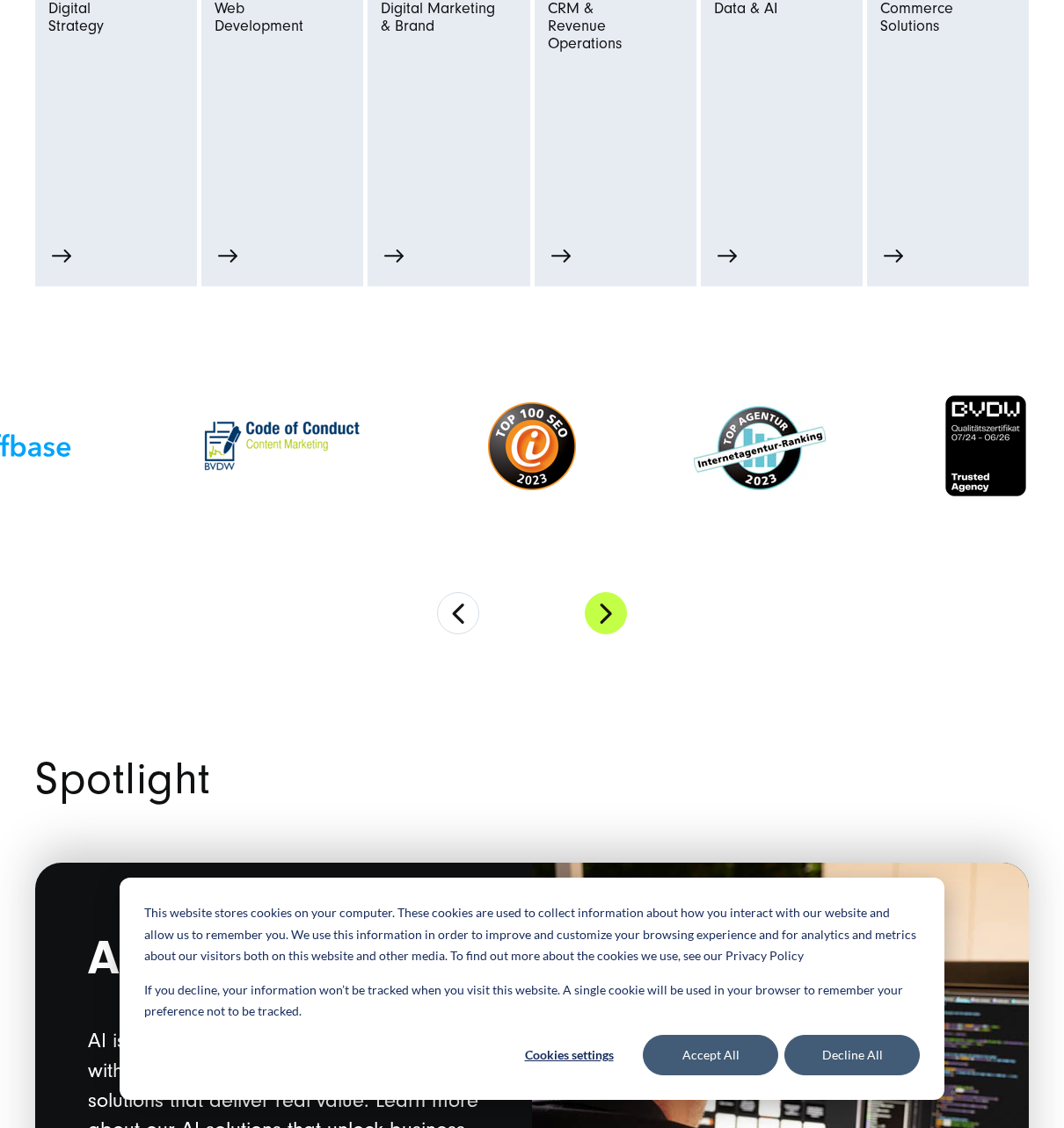
click at [593, 615] on button "Next" at bounding box center [605, 613] width 43 height 43
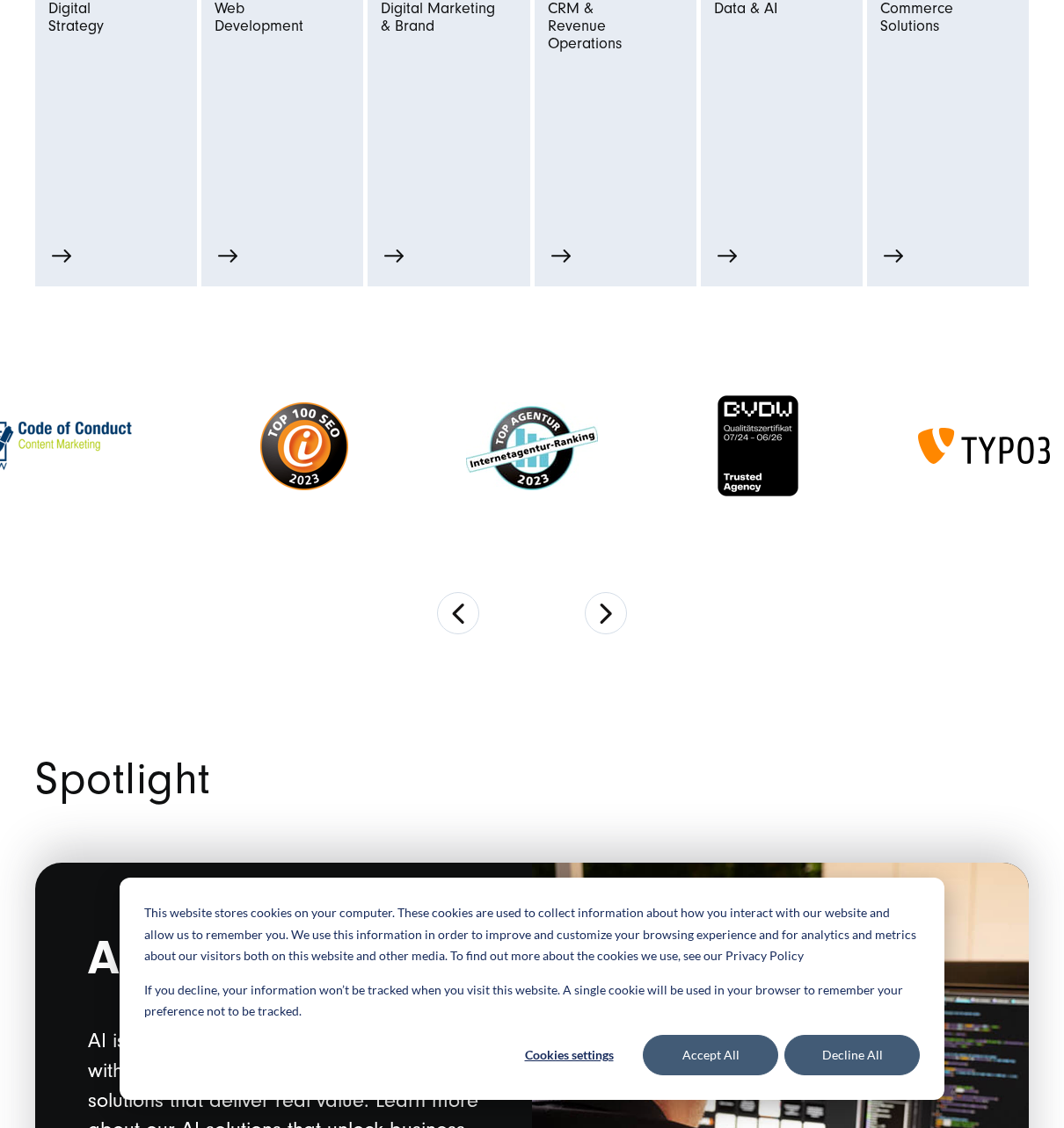
scroll to position [0, 0]
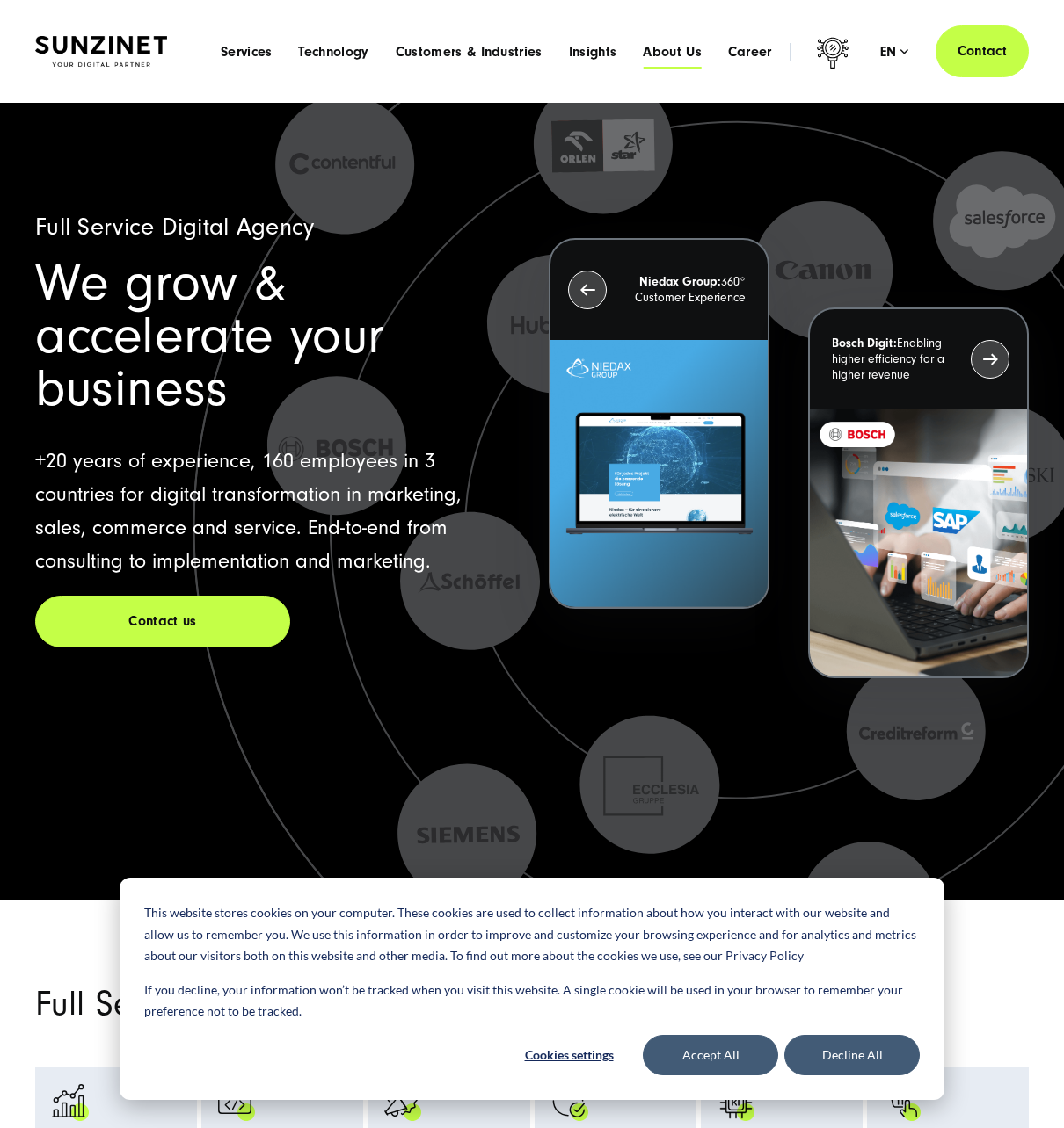
click at [672, 53] on span "About Us" at bounding box center [672, 52] width 59 height 17
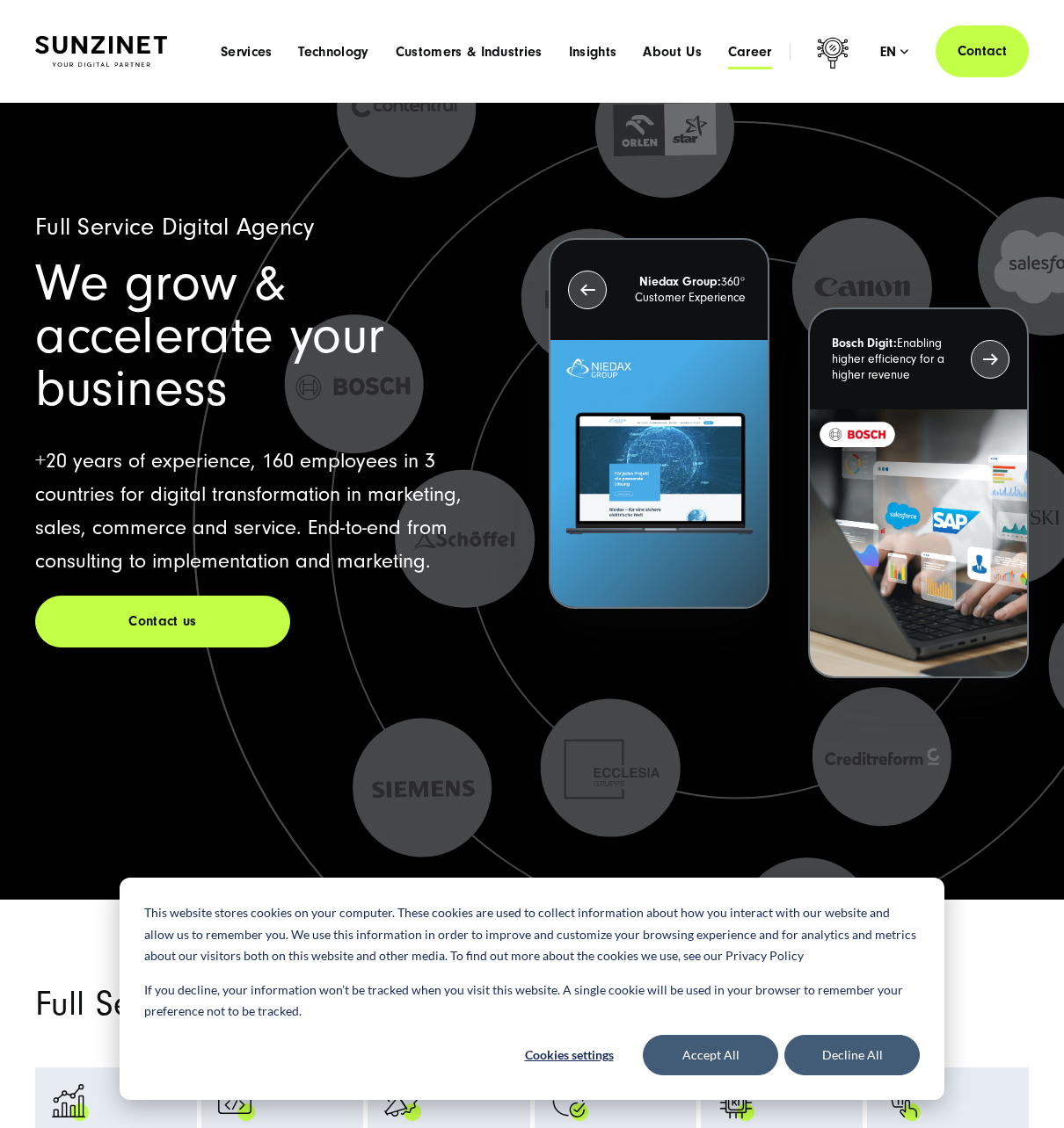
click at [736, 50] on span "Career" at bounding box center [750, 52] width 44 height 17
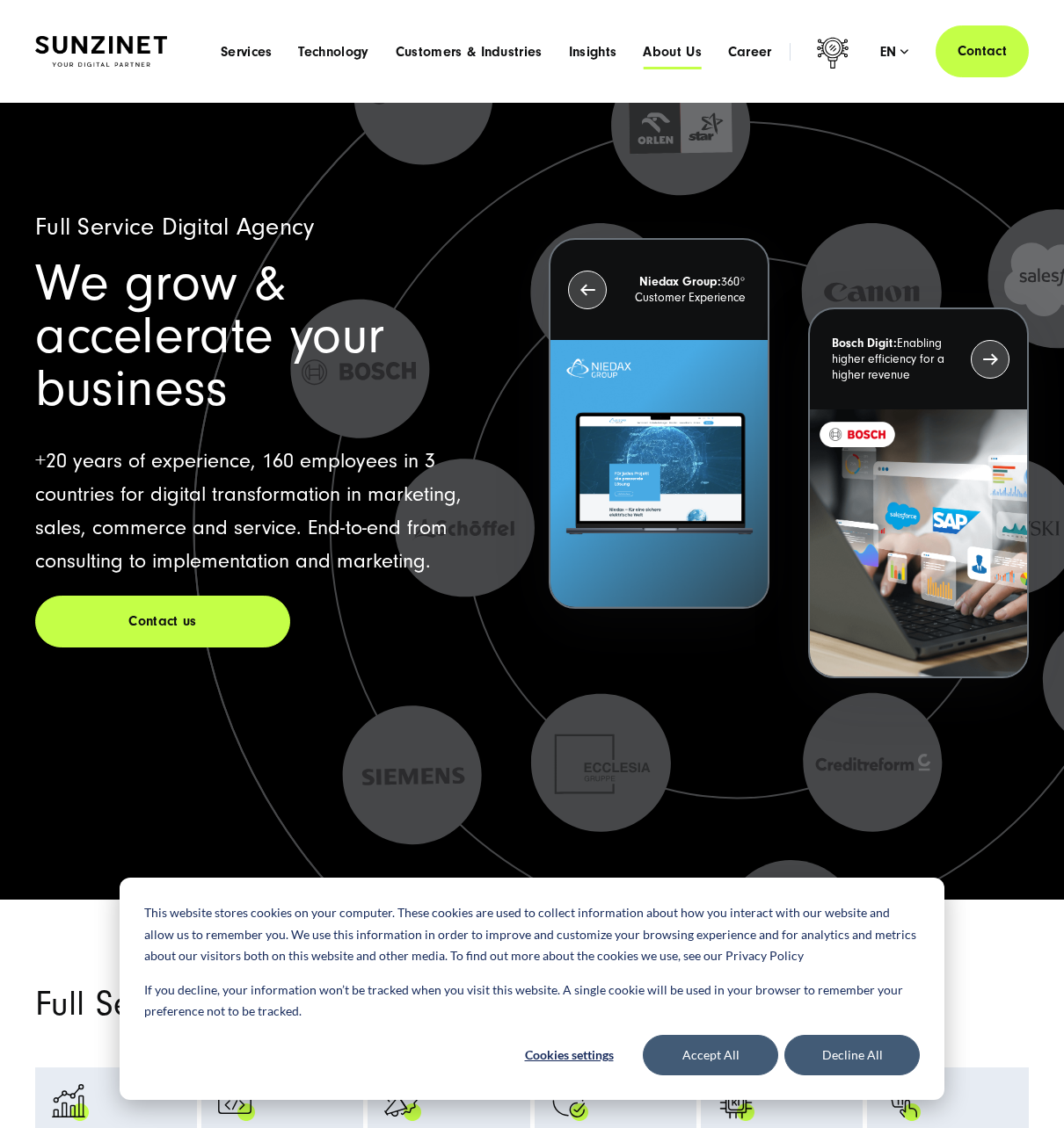
click at [655, 52] on span "About Us" at bounding box center [672, 52] width 59 height 17
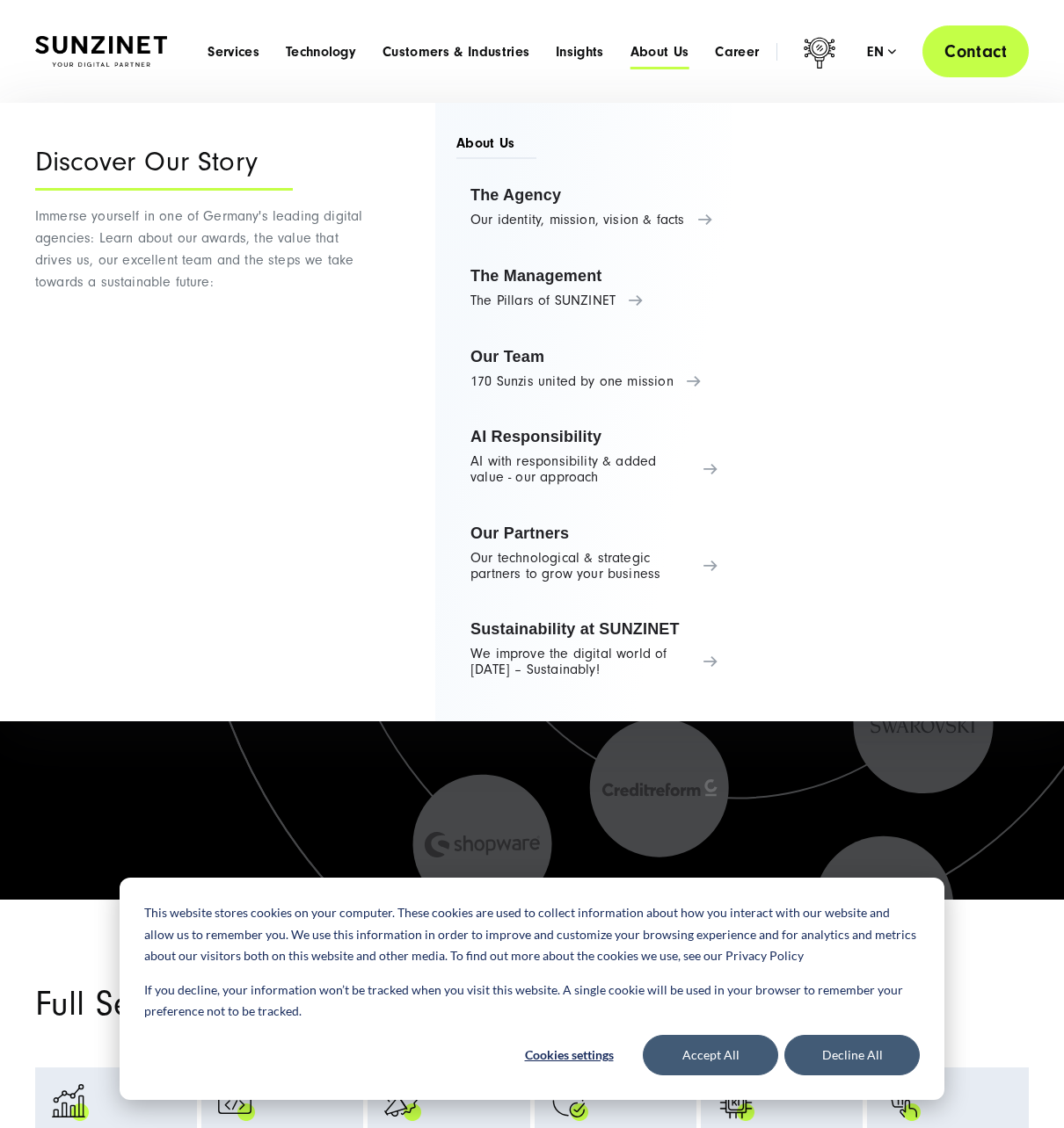
click at [986, 50] on link "Contact" at bounding box center [974, 51] width 106 height 52
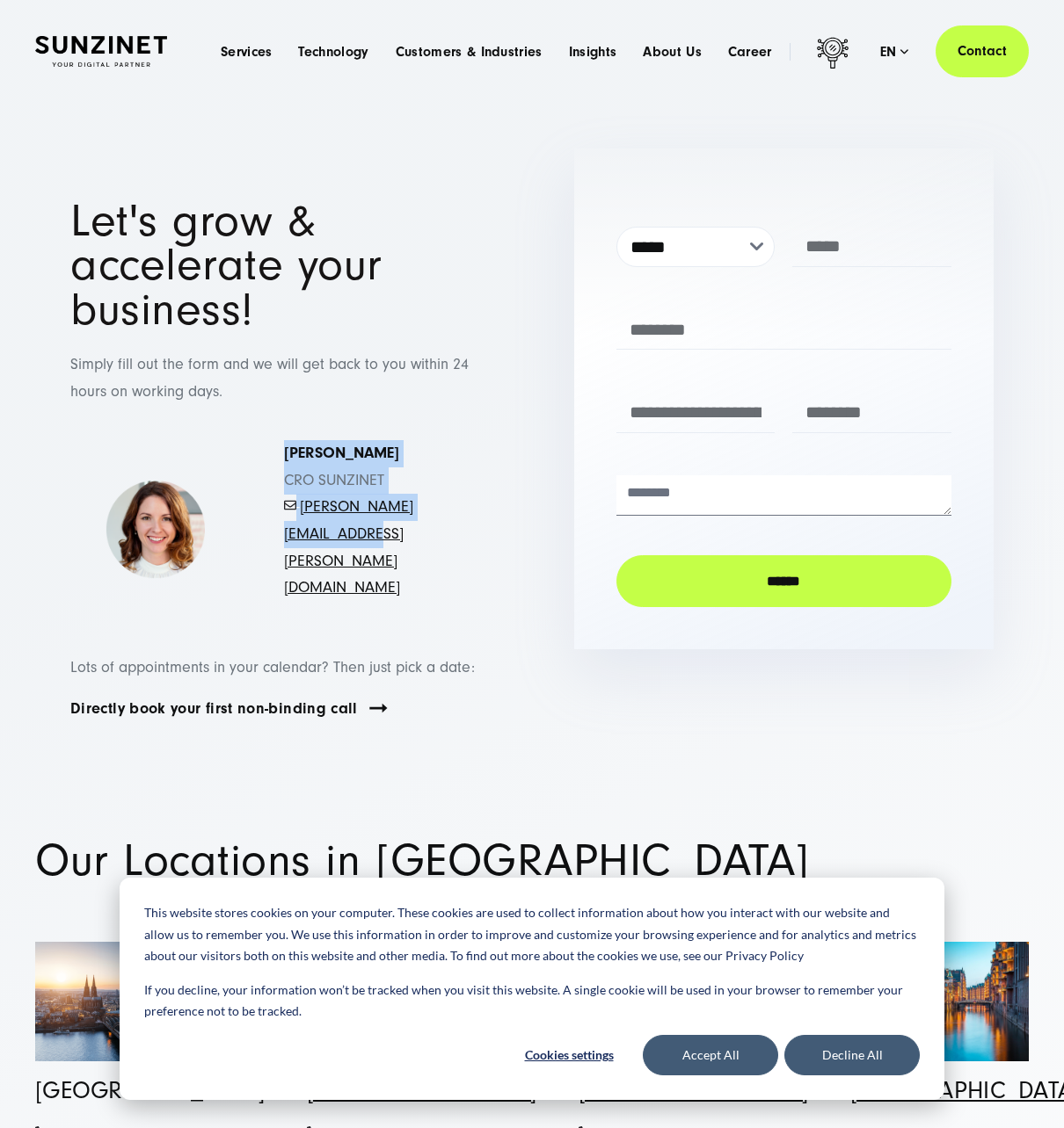
drag, startPoint x: 379, startPoint y: 522, endPoint x: 286, endPoint y: 401, distance: 152.6
click at [286, 440] on p "Simona Mayer CRO SUNZINET - mayer.simona@sunzinet.com" at bounding box center [369, 521] width 170 height 161
copy p "Simona Mayer CRO SUNZINET - mayer.simona@sunzinet.com"
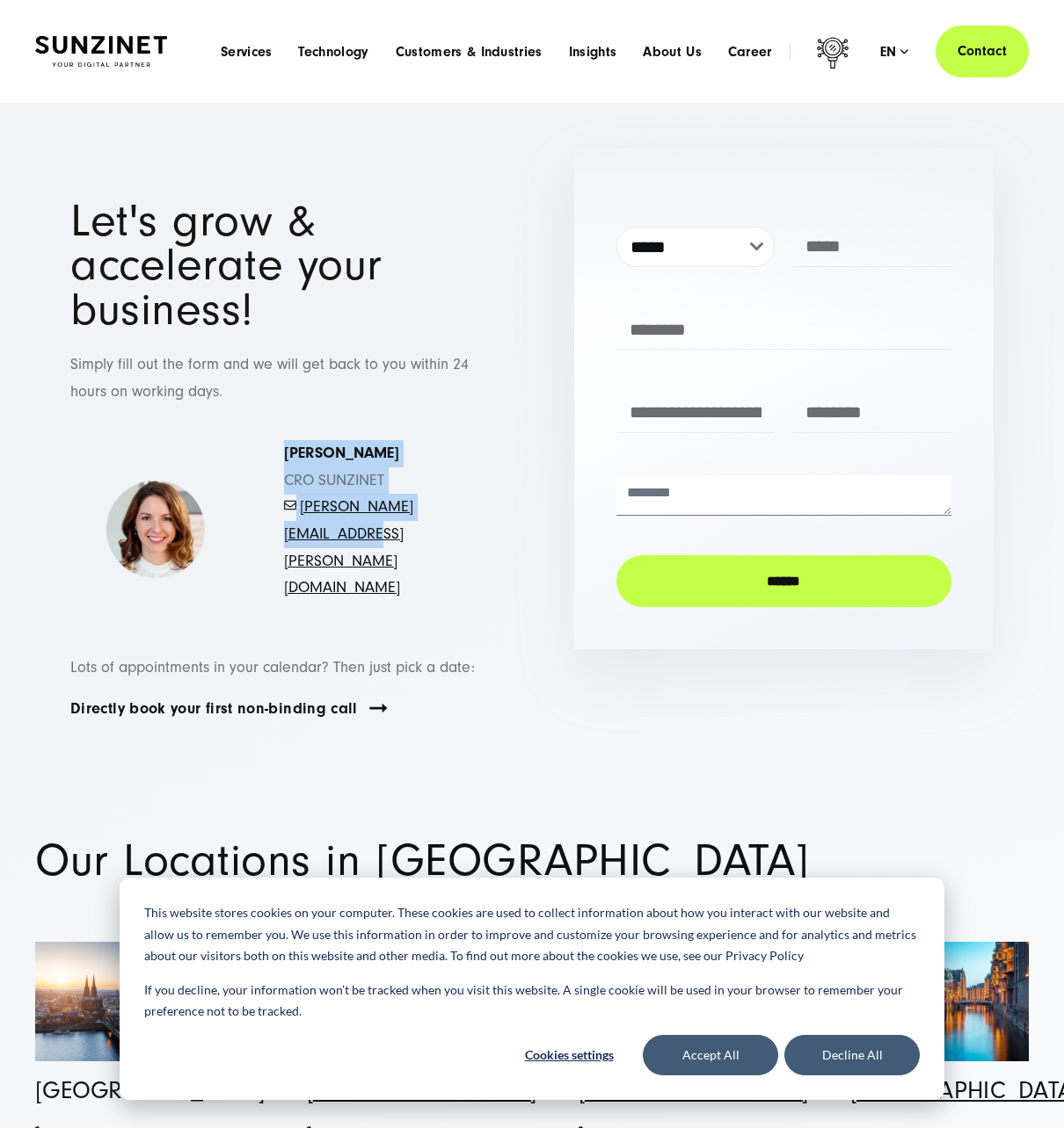
click at [114, 58] on img at bounding box center [101, 52] width 131 height 31
